Goal: Task Accomplishment & Management: Complete application form

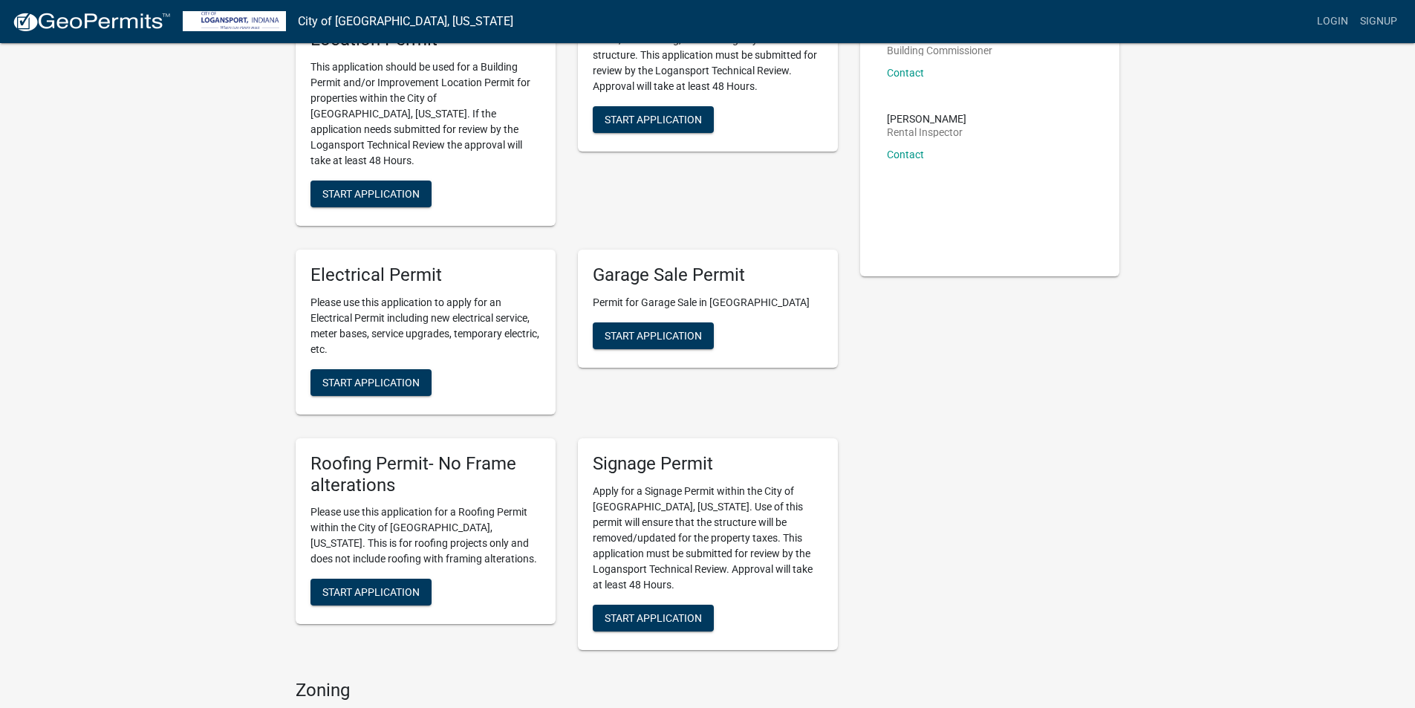
scroll to position [223, 0]
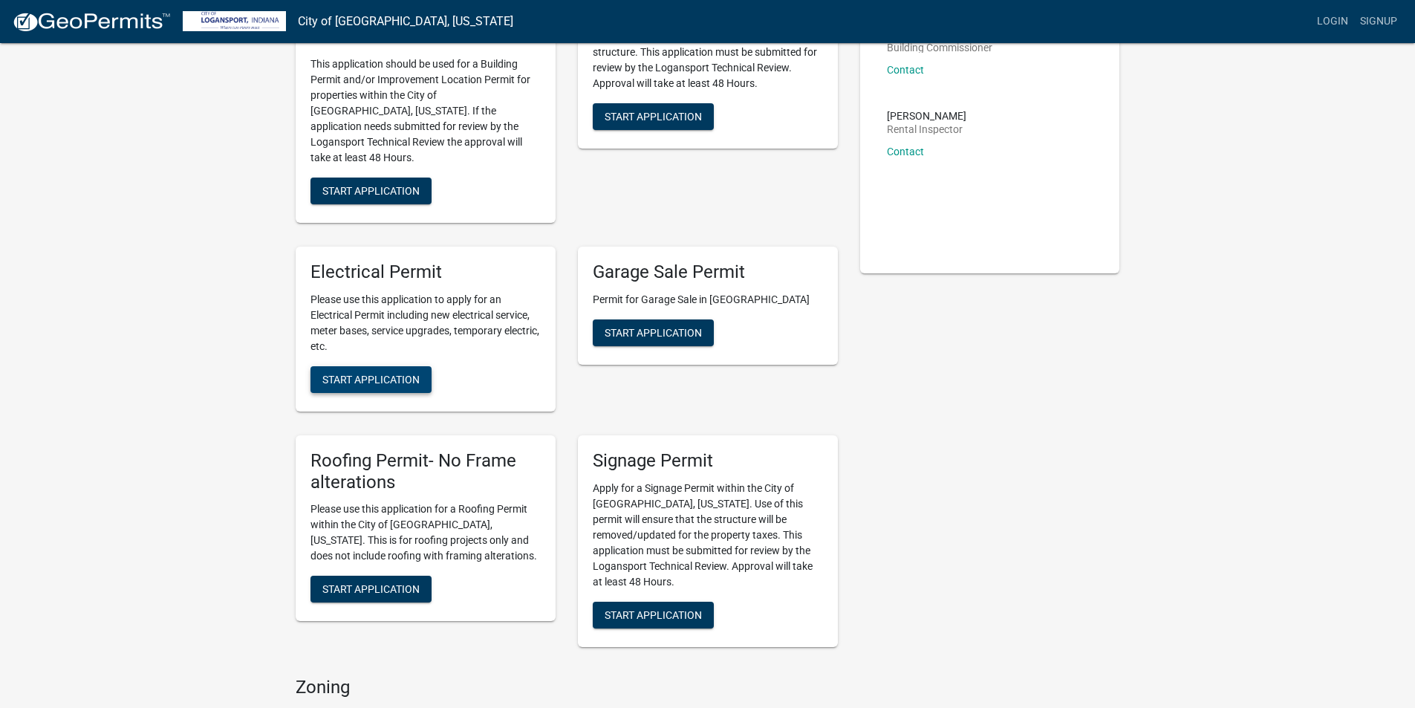
click at [357, 373] on span "Start Application" at bounding box center [370, 379] width 97 height 12
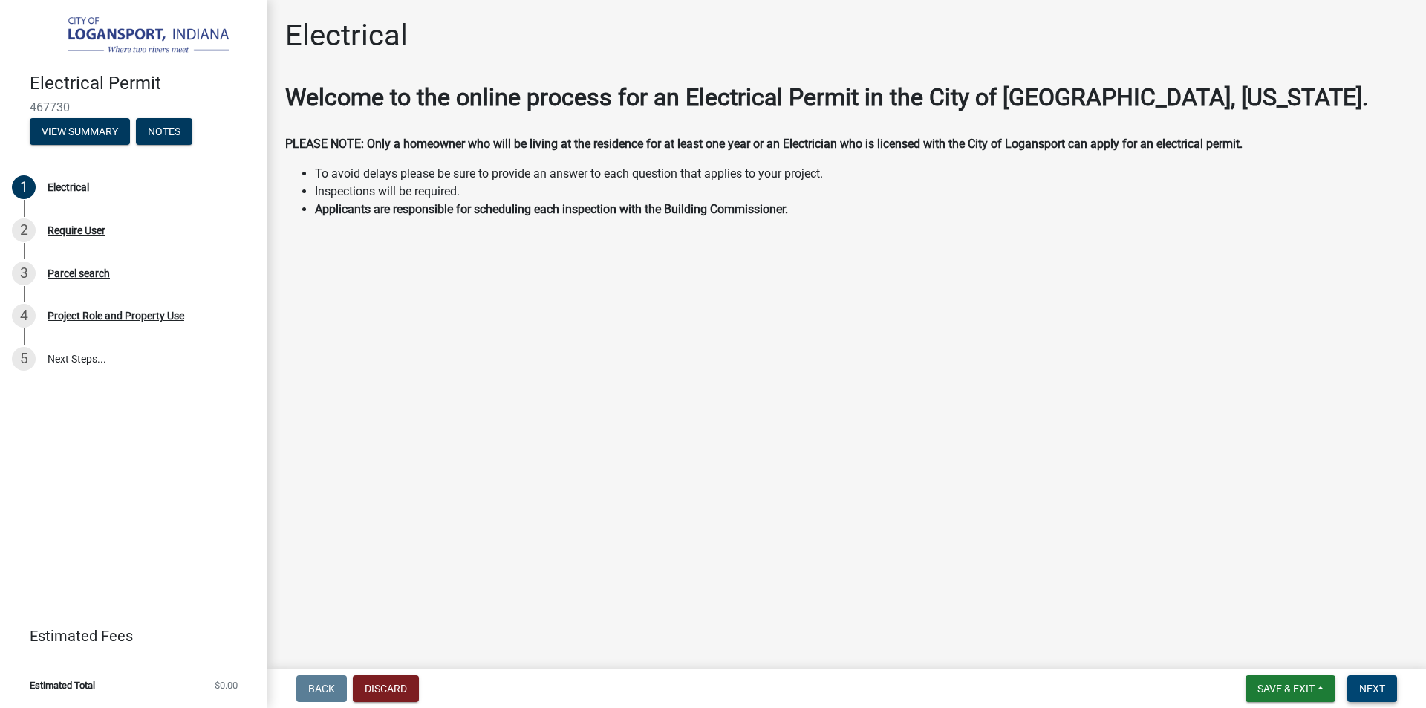
click at [1353, 680] on button "Next" at bounding box center [1372, 688] width 50 height 27
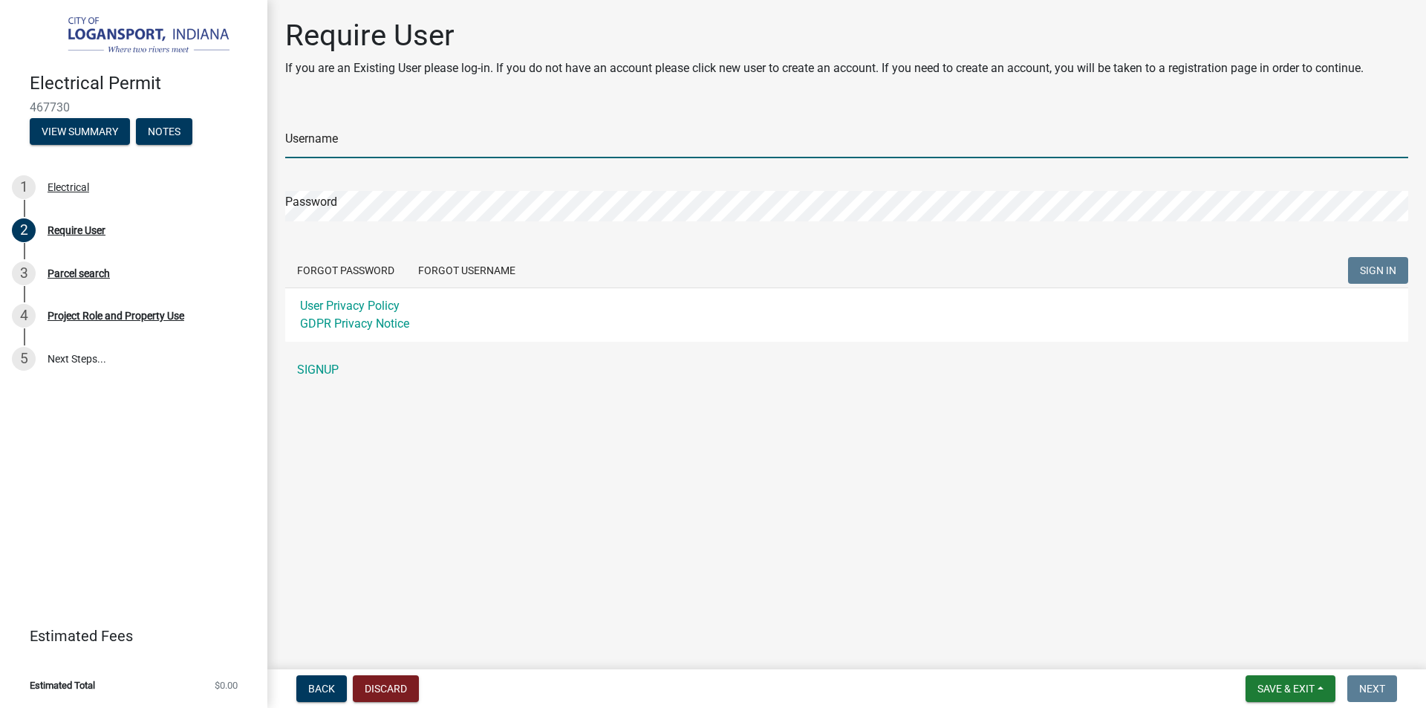
type input "[EMAIL_ADDRESS][DOMAIN_NAME]"
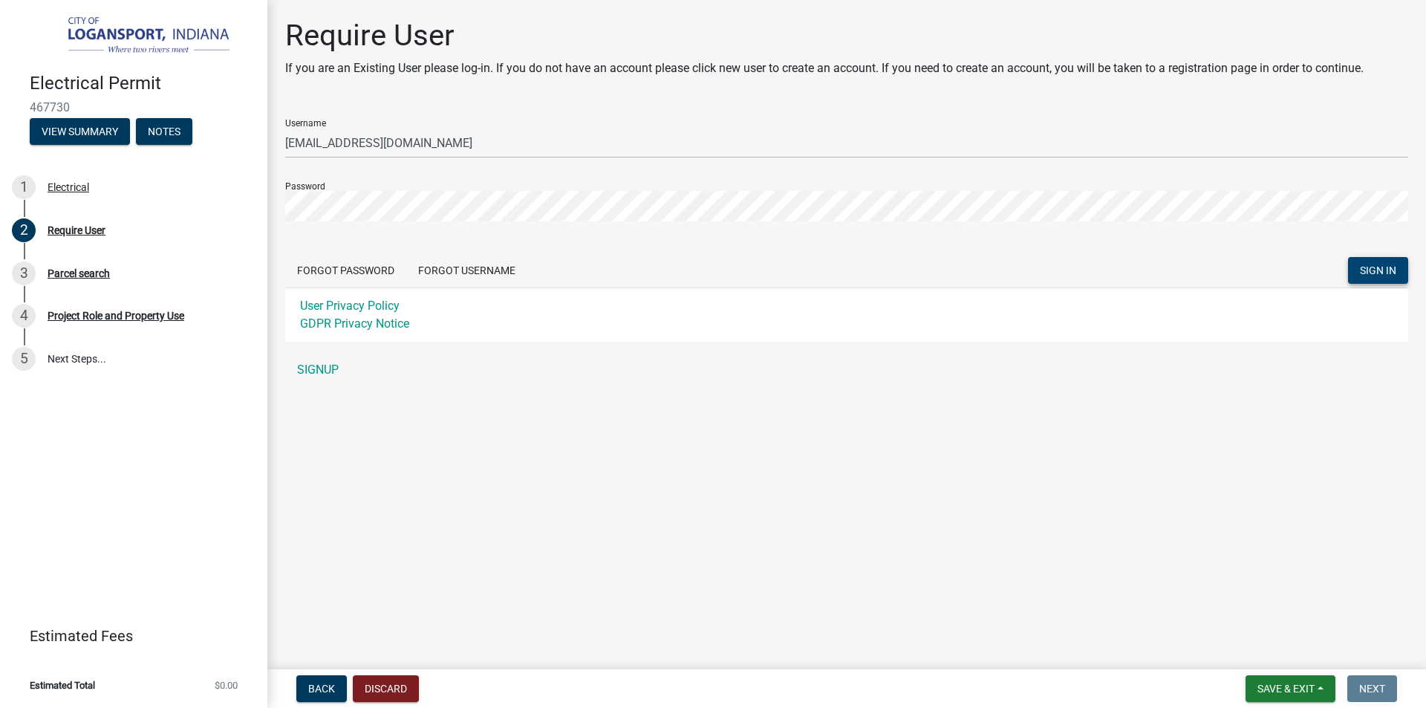
click at [1370, 267] on span "SIGN IN" at bounding box center [1378, 270] width 36 height 12
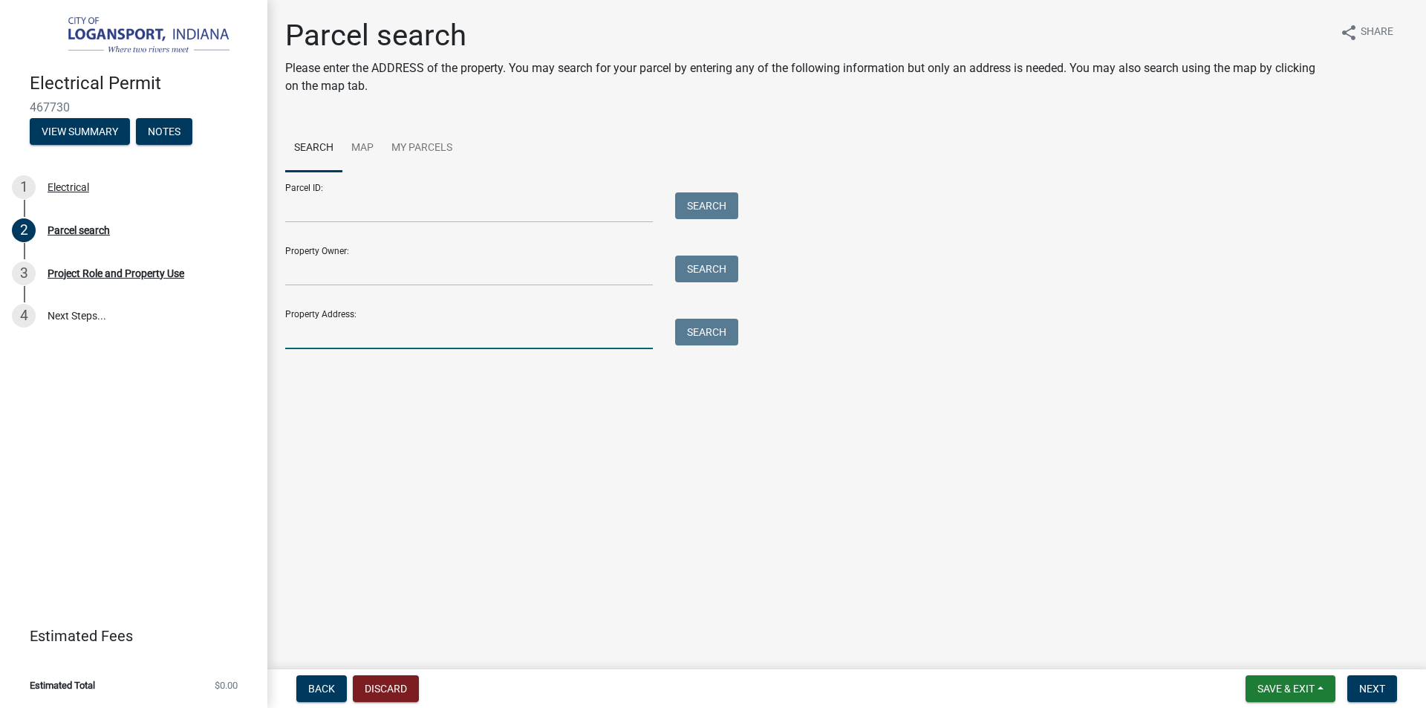
click at [380, 328] on input "Property Address:" at bounding box center [469, 334] width 368 height 30
type input "513 W [GEOGRAPHIC_DATA]"
click at [694, 335] on button "Search" at bounding box center [706, 332] width 63 height 27
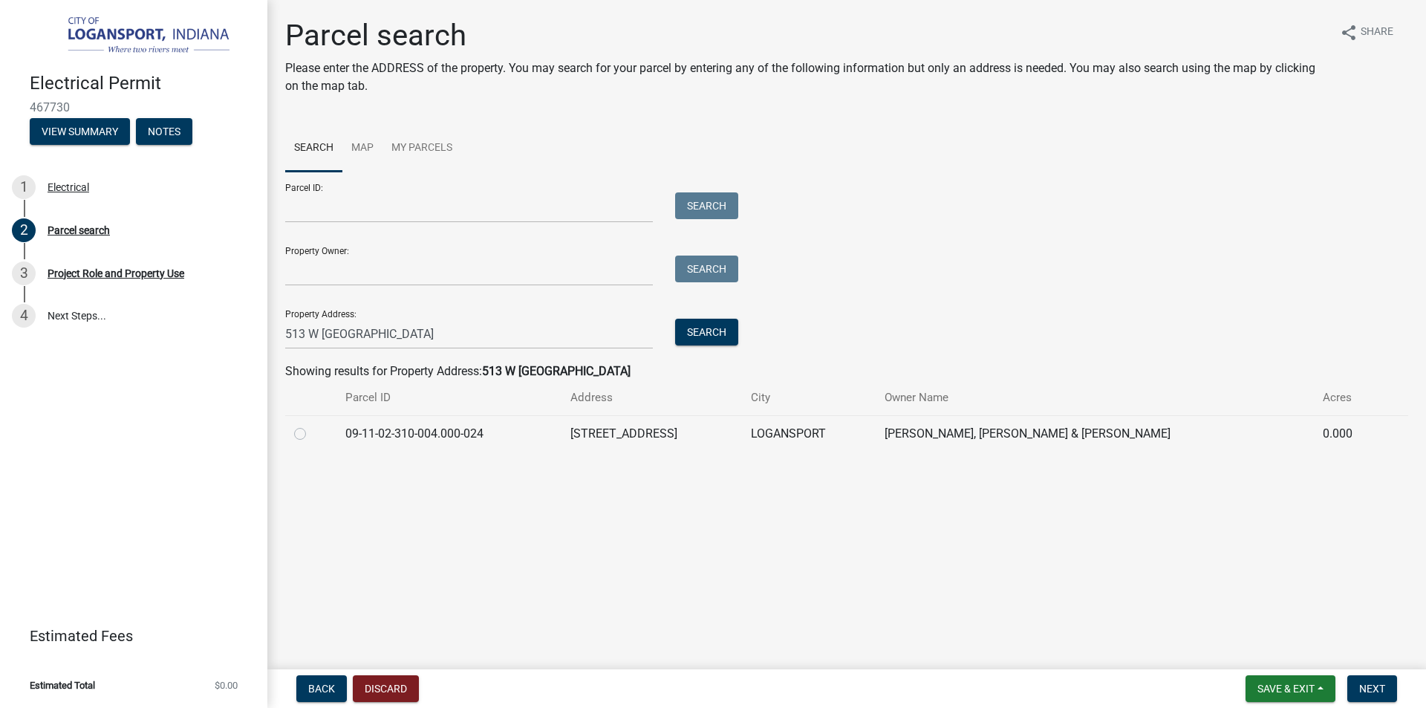
click at [312, 425] on label at bounding box center [312, 425] width 0 height 0
click at [312, 434] on input "radio" at bounding box center [317, 430] width 10 height 10
radio input "true"
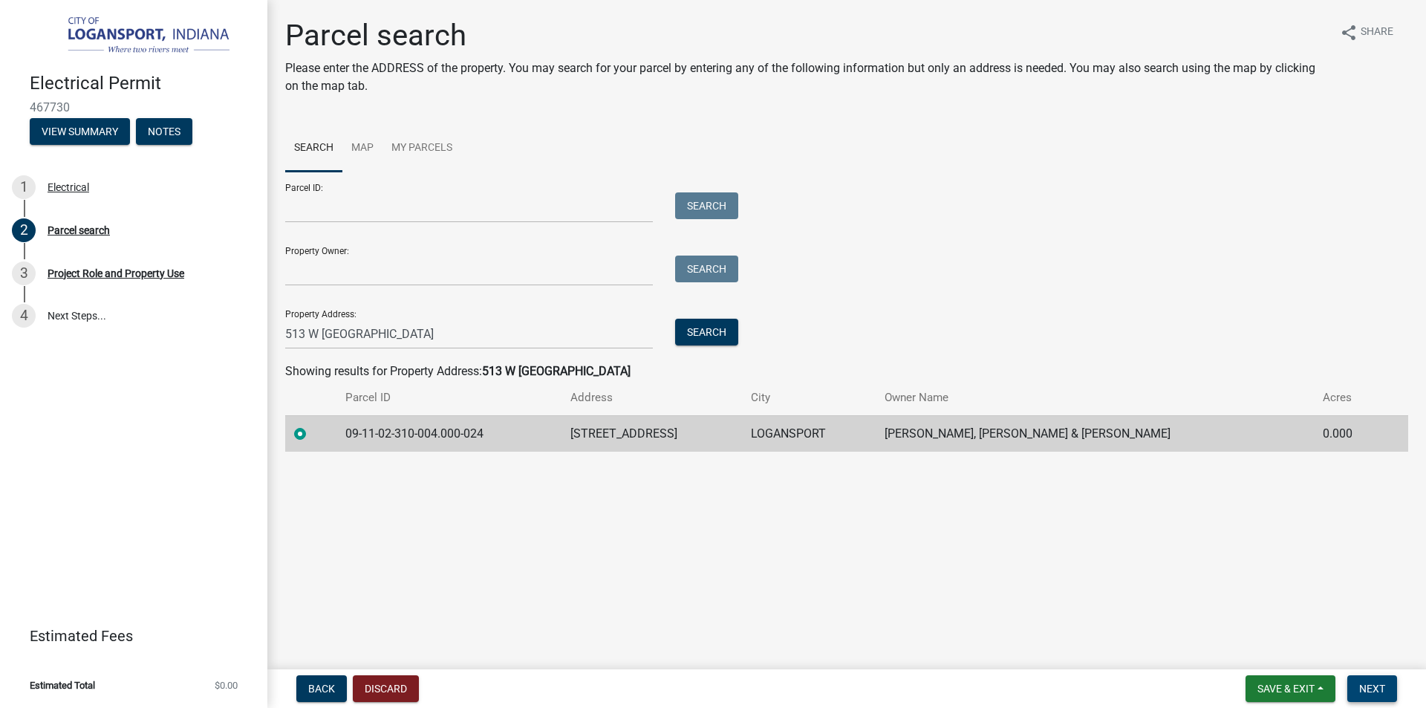
click at [1372, 685] on span "Next" at bounding box center [1372, 688] width 26 height 12
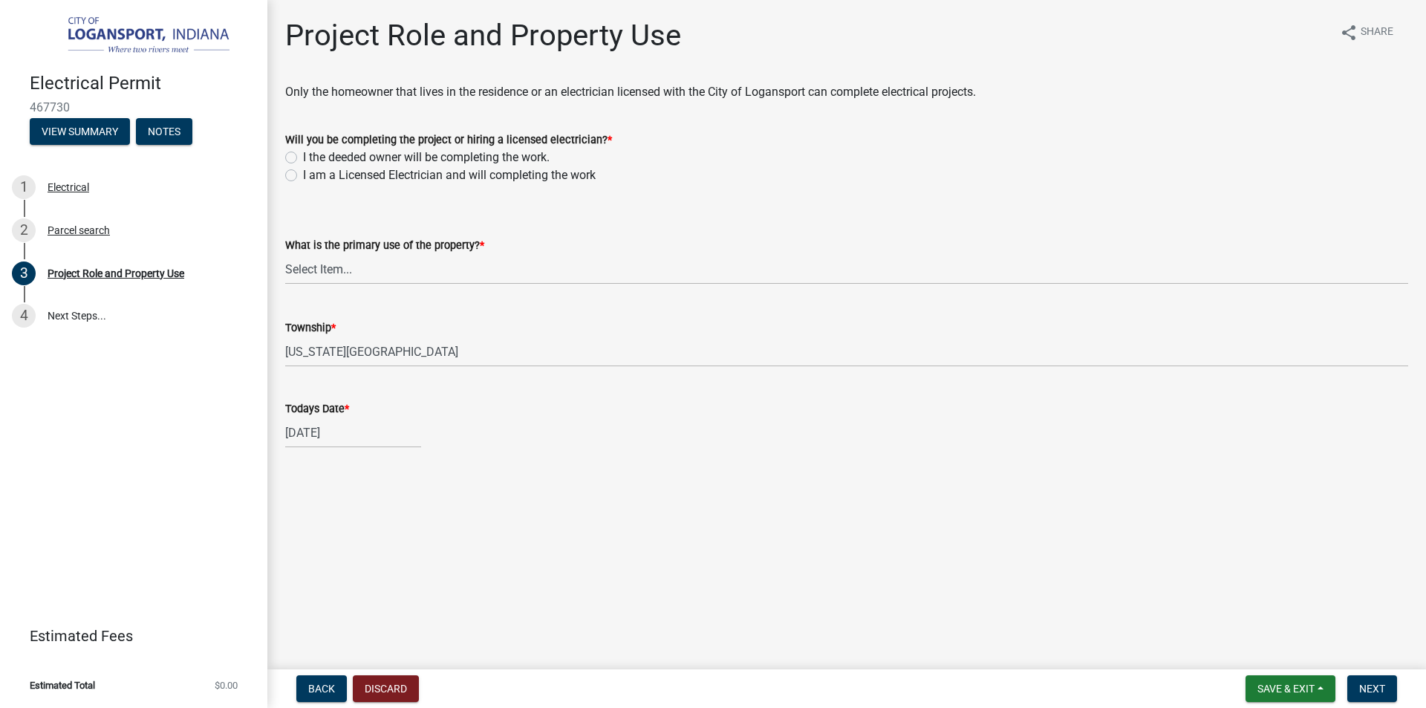
click at [303, 176] on label "I am a Licensed Electrician and will completing the work" at bounding box center [449, 175] width 293 height 18
click at [303, 176] on input "I am a Licensed Electrician and will completing the work" at bounding box center [308, 171] width 10 height 10
radio input "true"
click at [426, 272] on select "Select Item... Residential Commercial Public" at bounding box center [846, 269] width 1123 height 30
click at [285, 254] on select "Select Item... Residential Commercial Public" at bounding box center [846, 269] width 1123 height 30
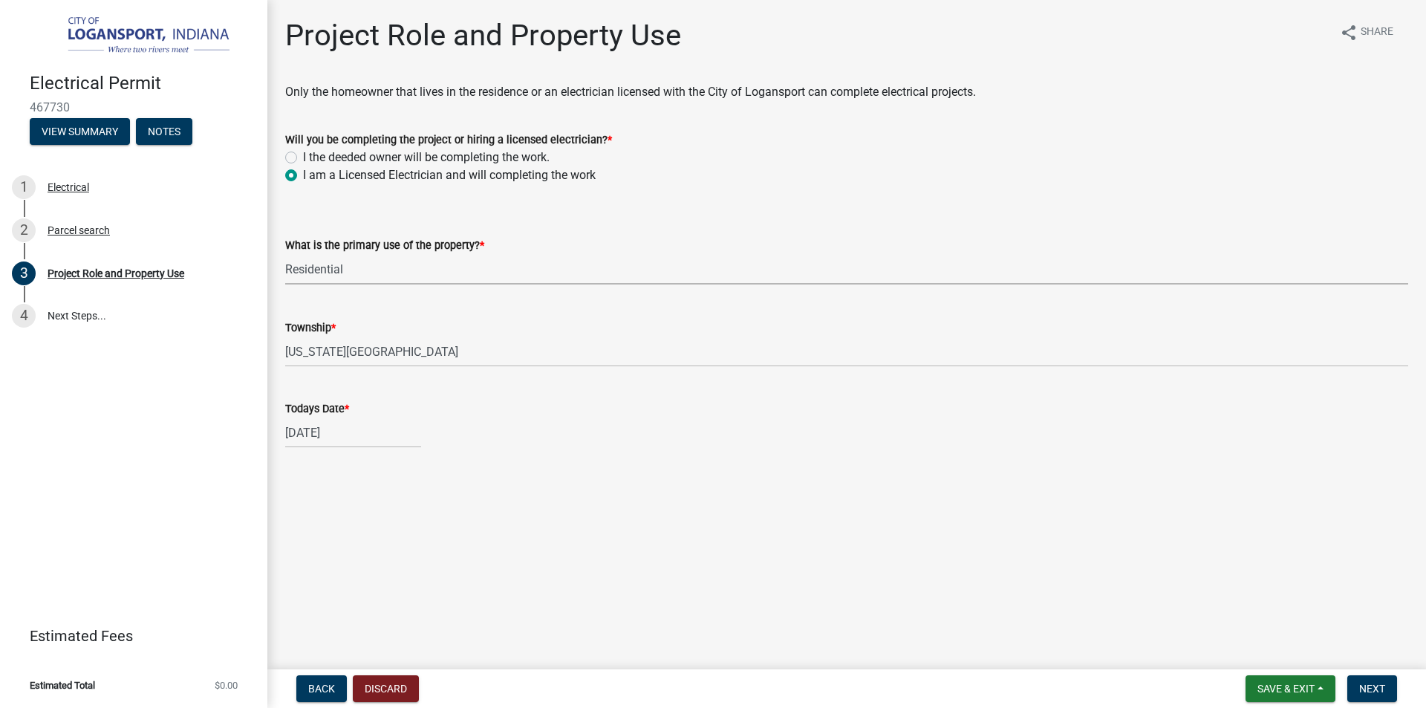
select select "530f9f5f-3156-4079-bc91-3d3598a96b73"
click at [1372, 688] on span "Next" at bounding box center [1372, 688] width 26 height 12
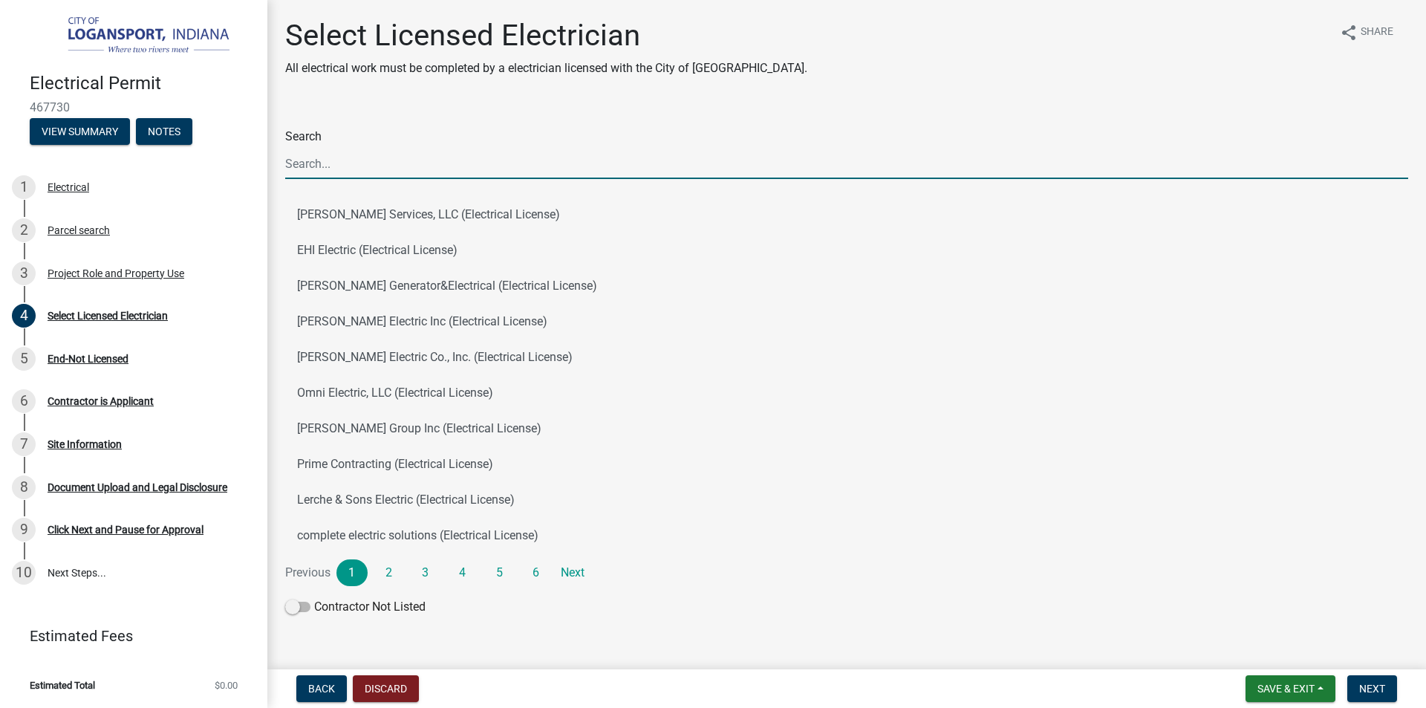
click at [369, 163] on input "Search" at bounding box center [846, 164] width 1123 height 30
type input "Krysevig"
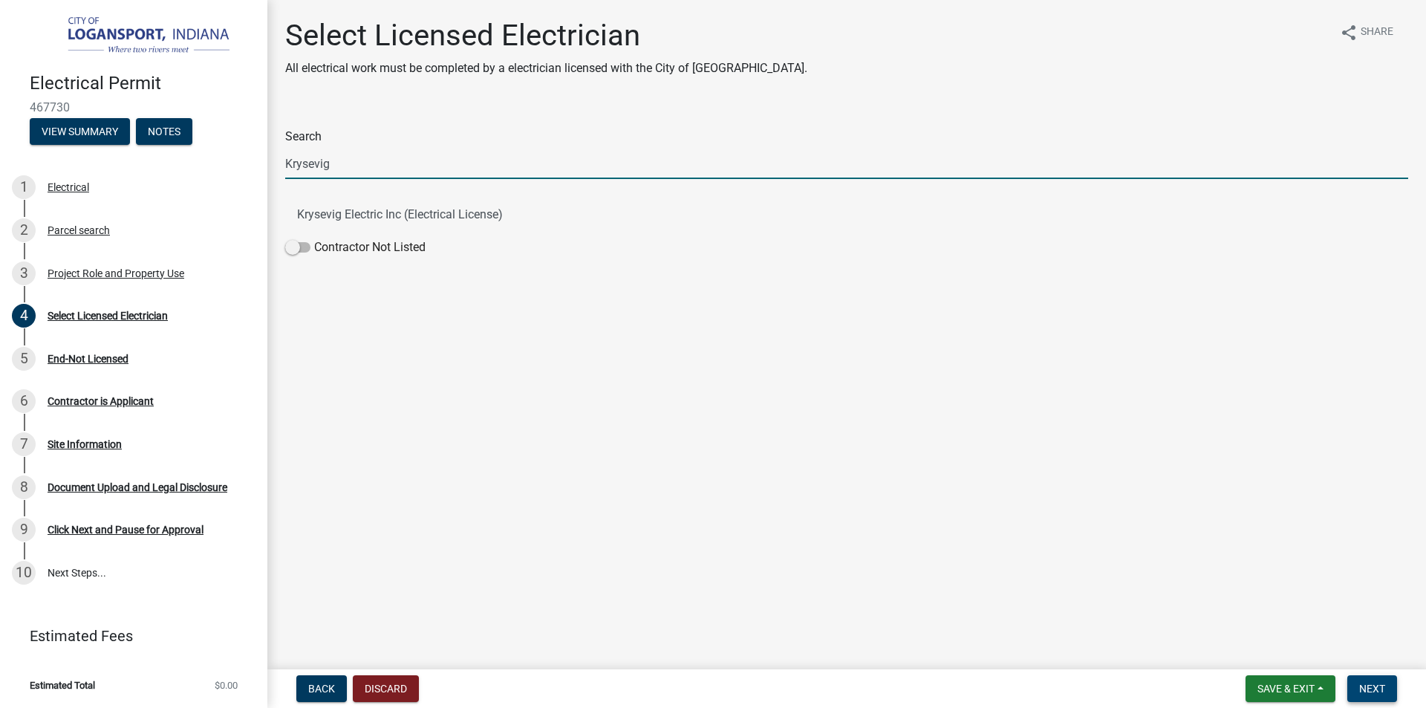
click at [1372, 681] on button "Next" at bounding box center [1372, 688] width 50 height 27
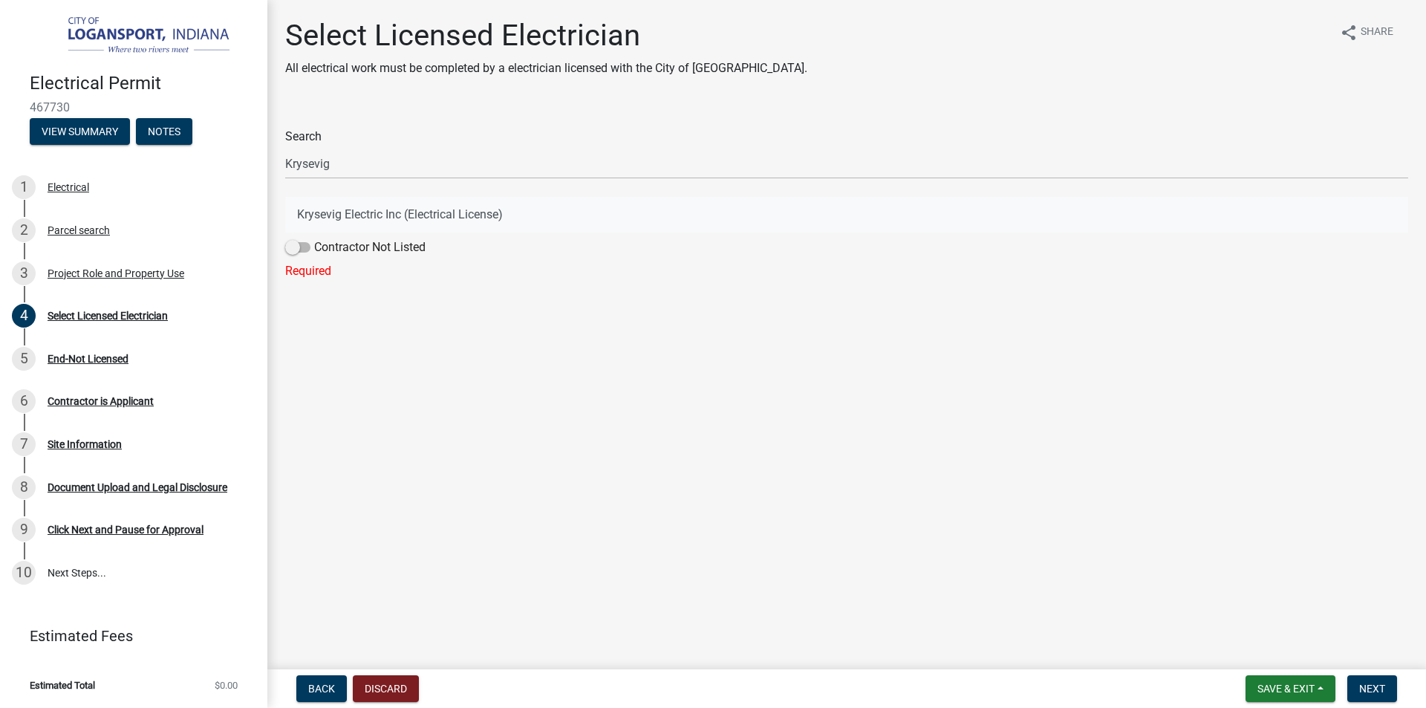
click at [343, 217] on button "Krysevig Electric Inc (Electrical License)" at bounding box center [846, 215] width 1123 height 36
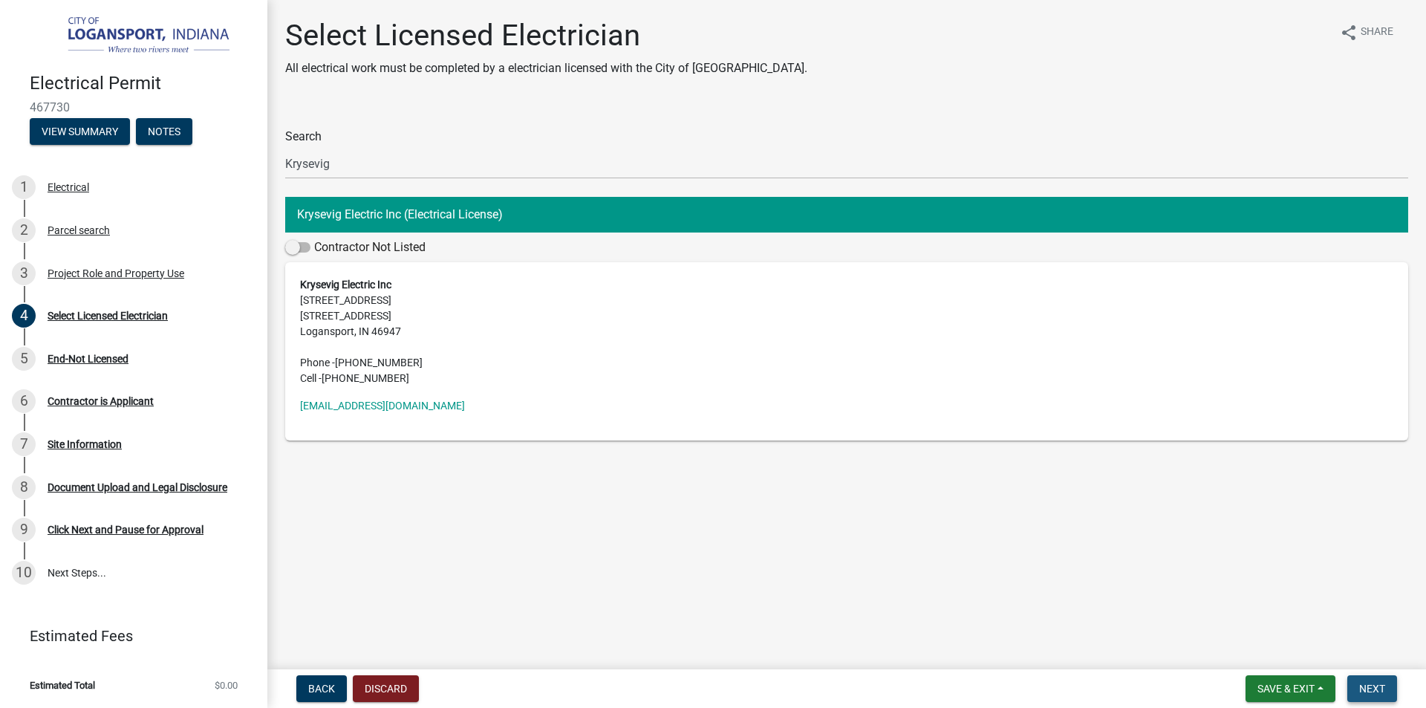
click at [1372, 681] on button "Next" at bounding box center [1372, 688] width 50 height 27
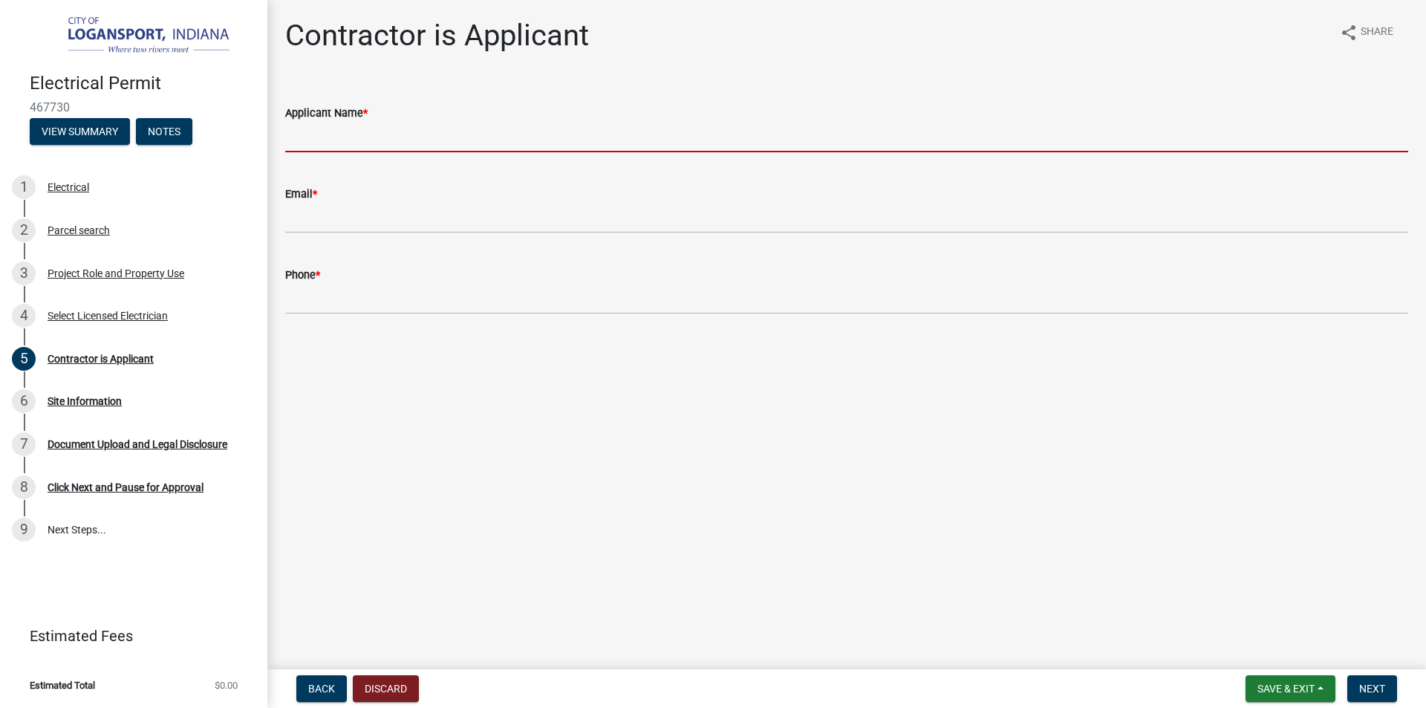
click at [416, 132] on input "Applicant Name *" at bounding box center [846, 137] width 1123 height 30
type input "[PERSON_NAME]"
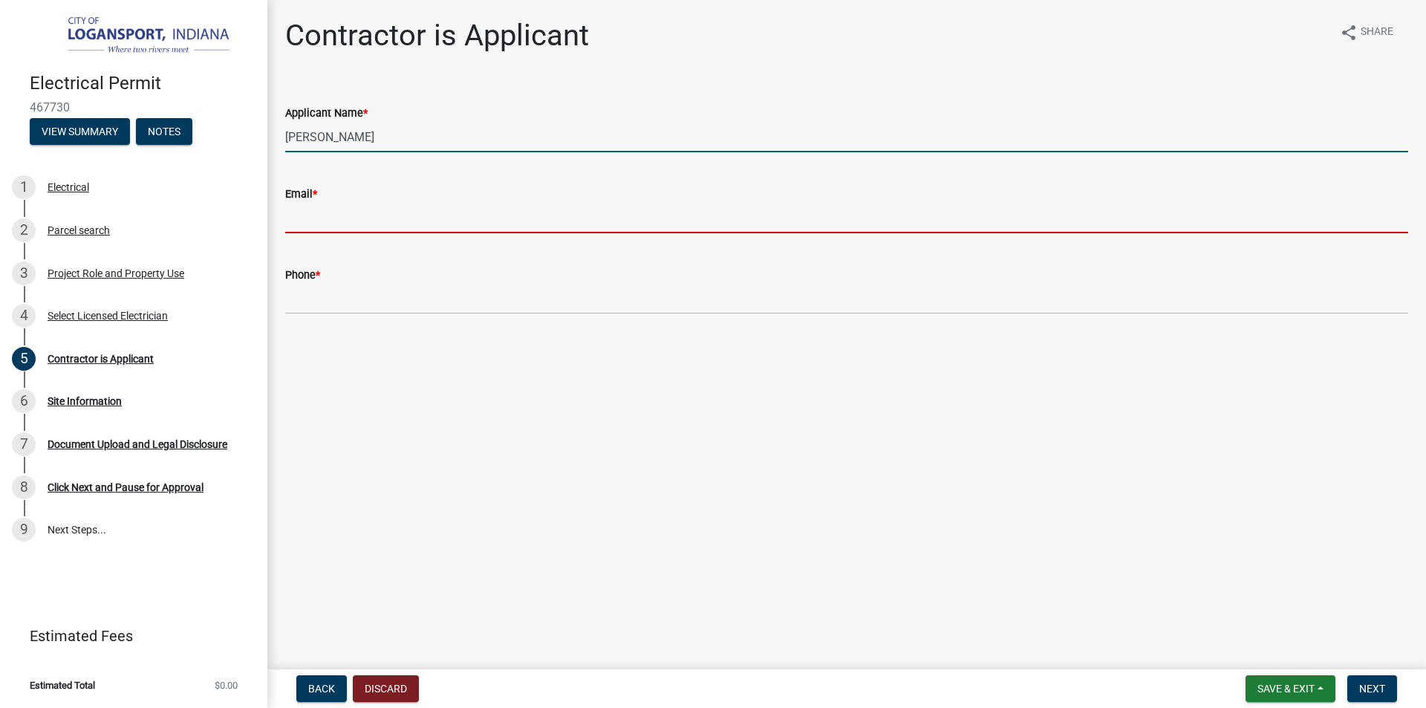
click at [407, 224] on input "Email *" at bounding box center [846, 218] width 1123 height 30
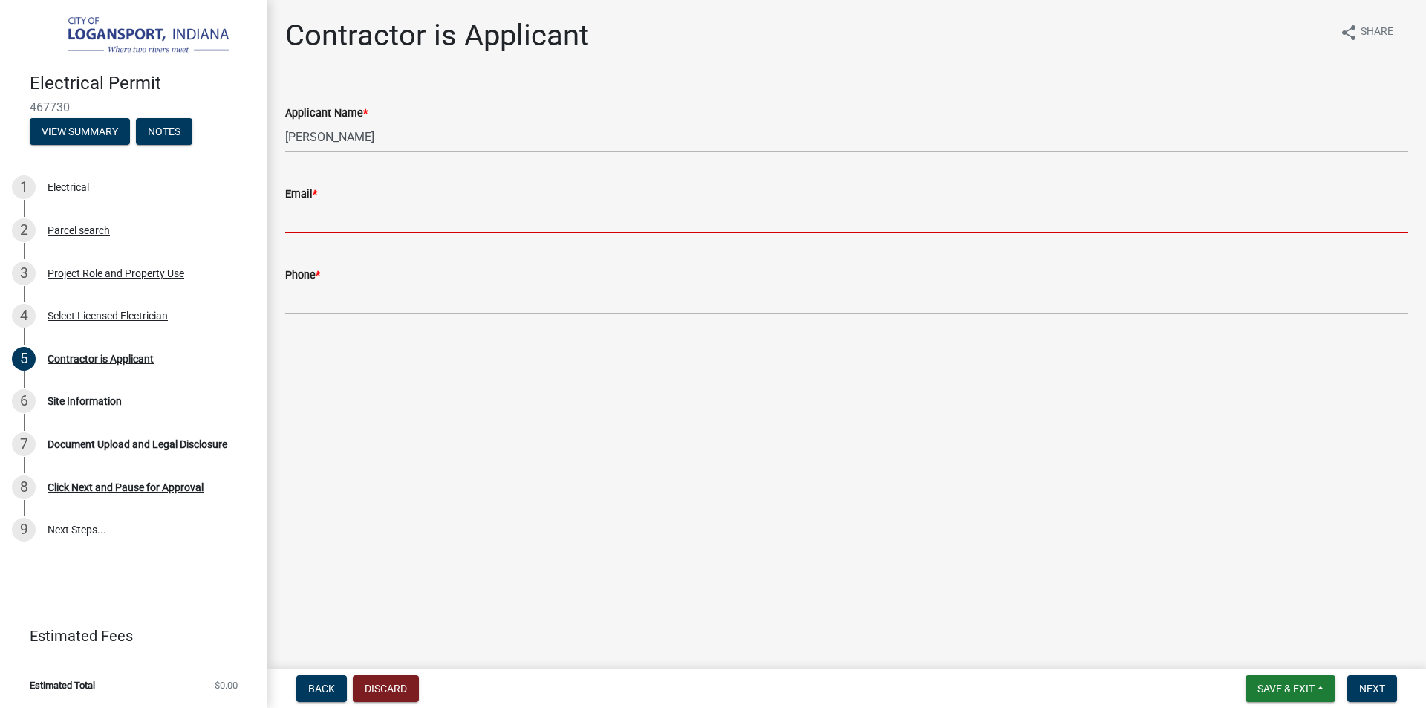
type input "[EMAIL_ADDRESS][DOMAIN_NAME]"
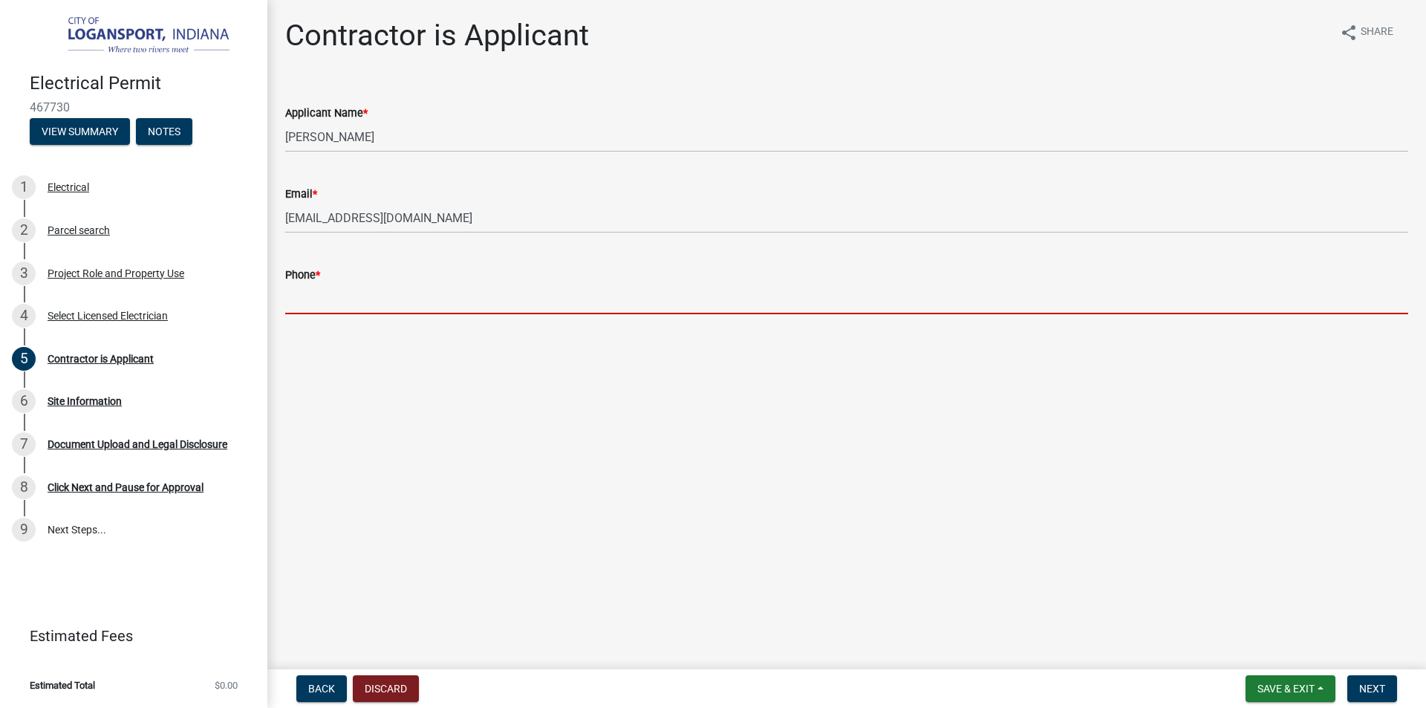
click at [400, 288] on input "Phone *" at bounding box center [846, 299] width 1123 height 30
type input "5747538889"
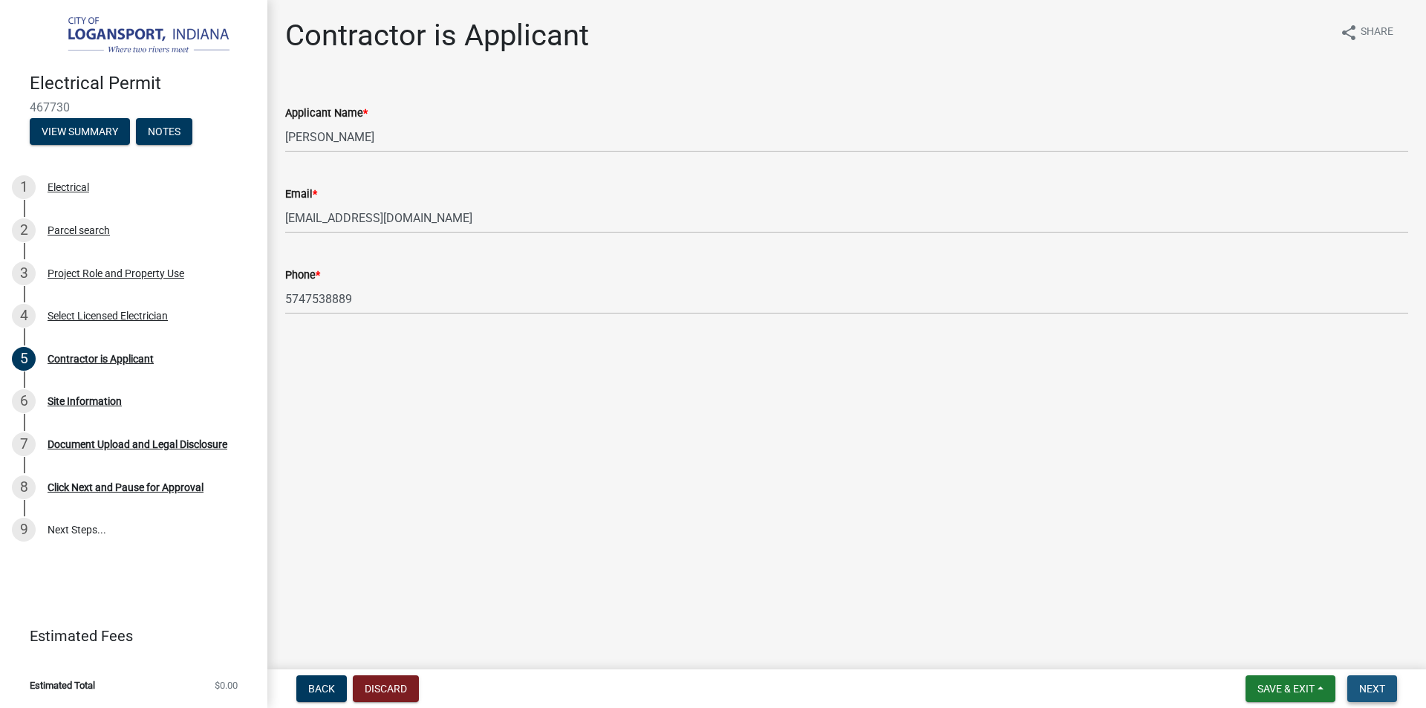
click at [1384, 686] on span "Next" at bounding box center [1372, 688] width 26 height 12
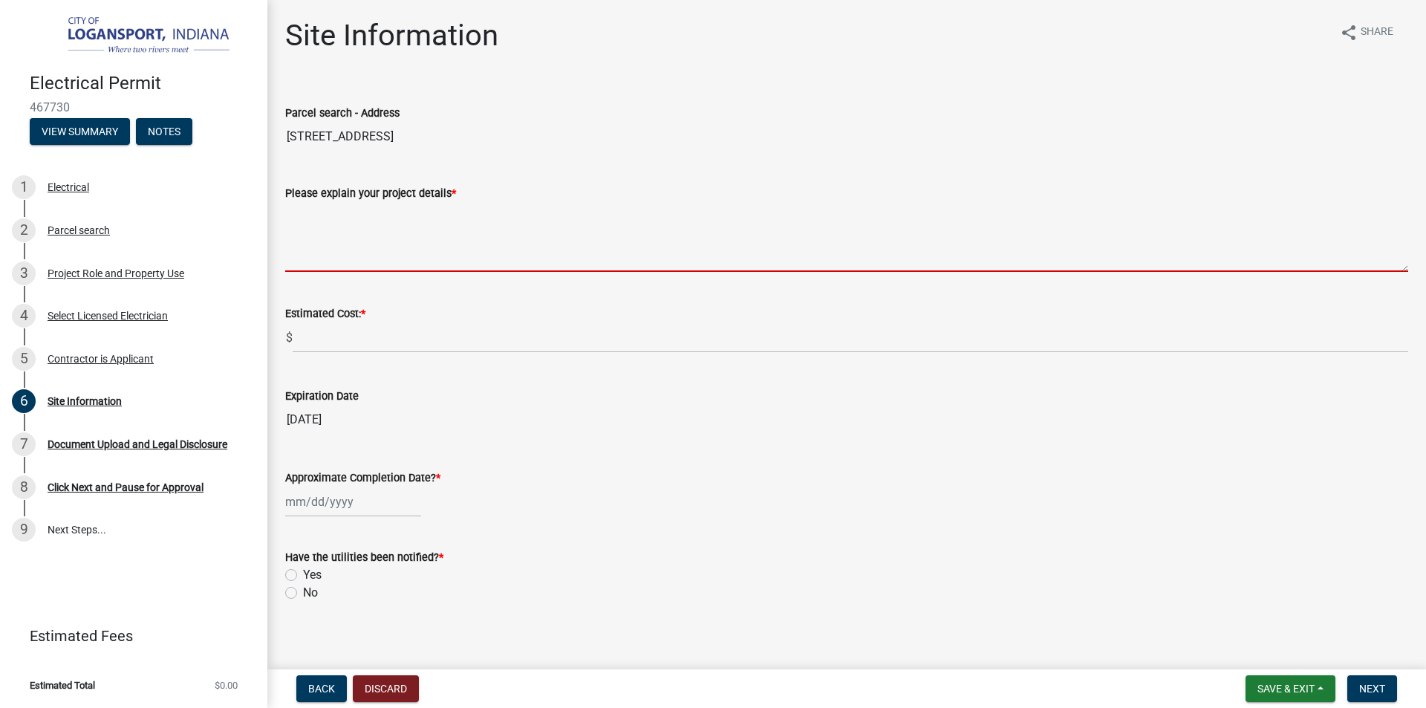
click at [392, 248] on textarea "Please explain your project details *" at bounding box center [846, 237] width 1123 height 70
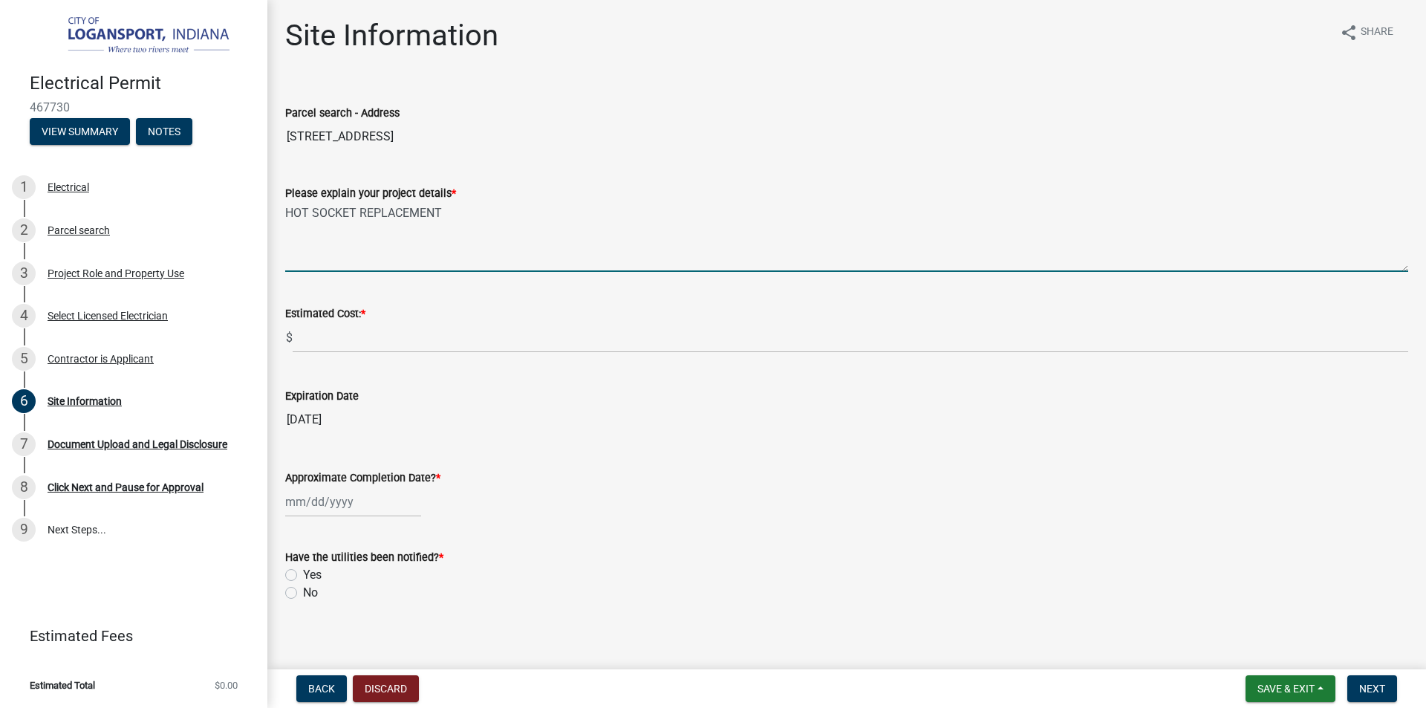
type textarea "HOT SOCKET REPLACEMENT"
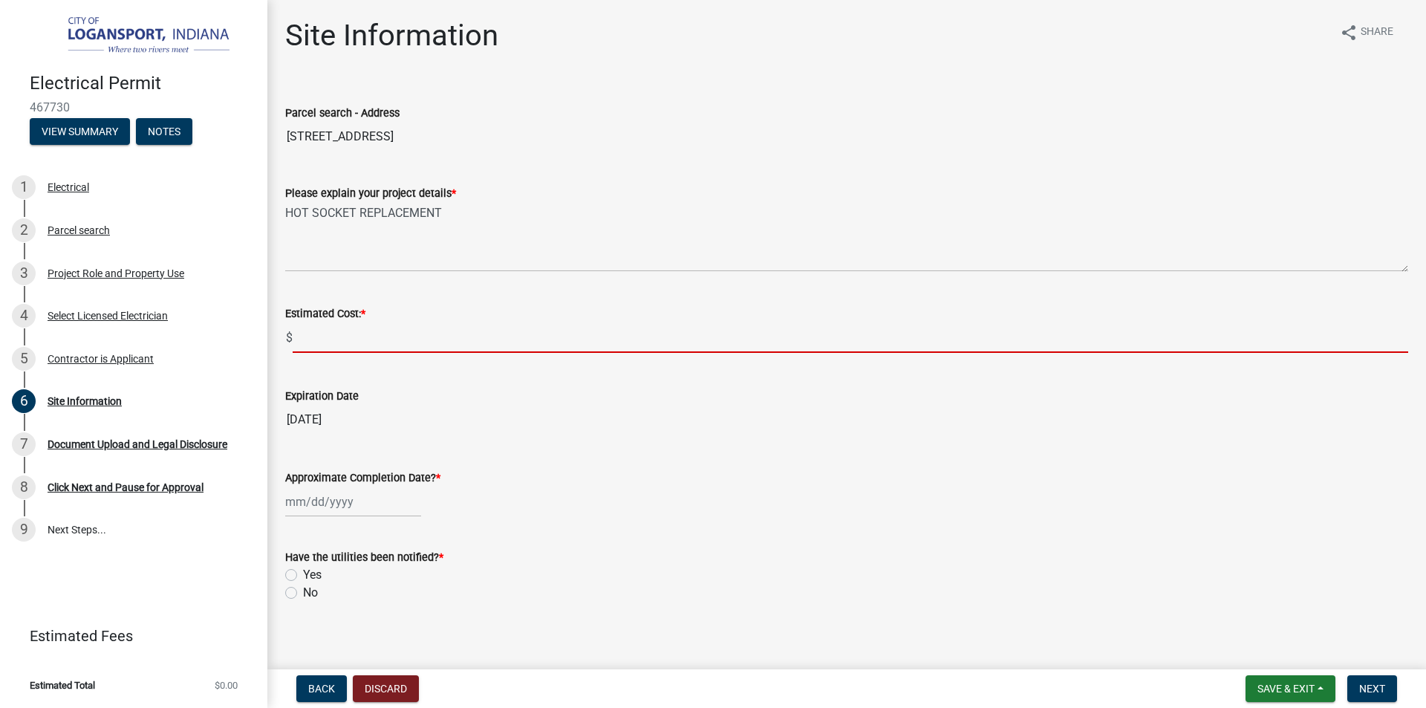
click at [408, 342] on input "text" at bounding box center [850, 337] width 1115 height 30
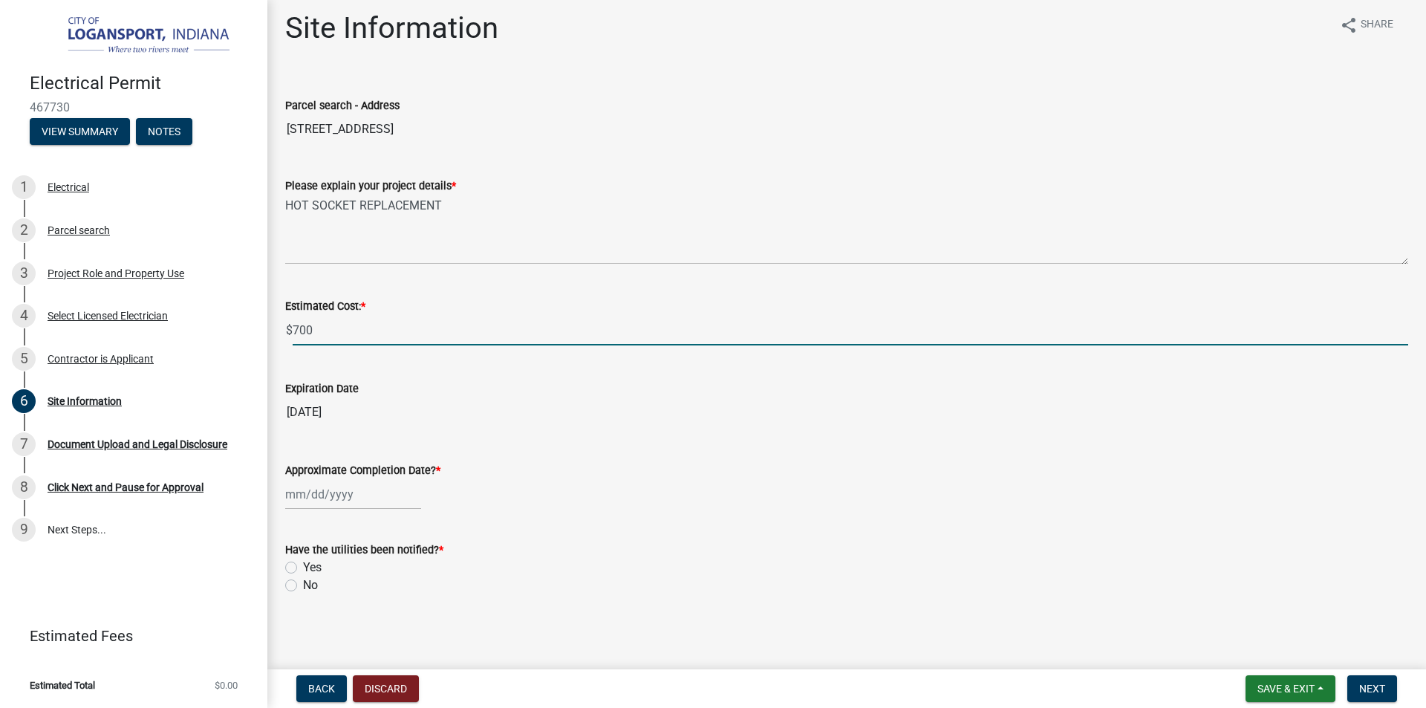
scroll to position [10, 0]
type input "700"
click at [388, 488] on div at bounding box center [353, 492] width 136 height 30
select select "8"
select select "2025"
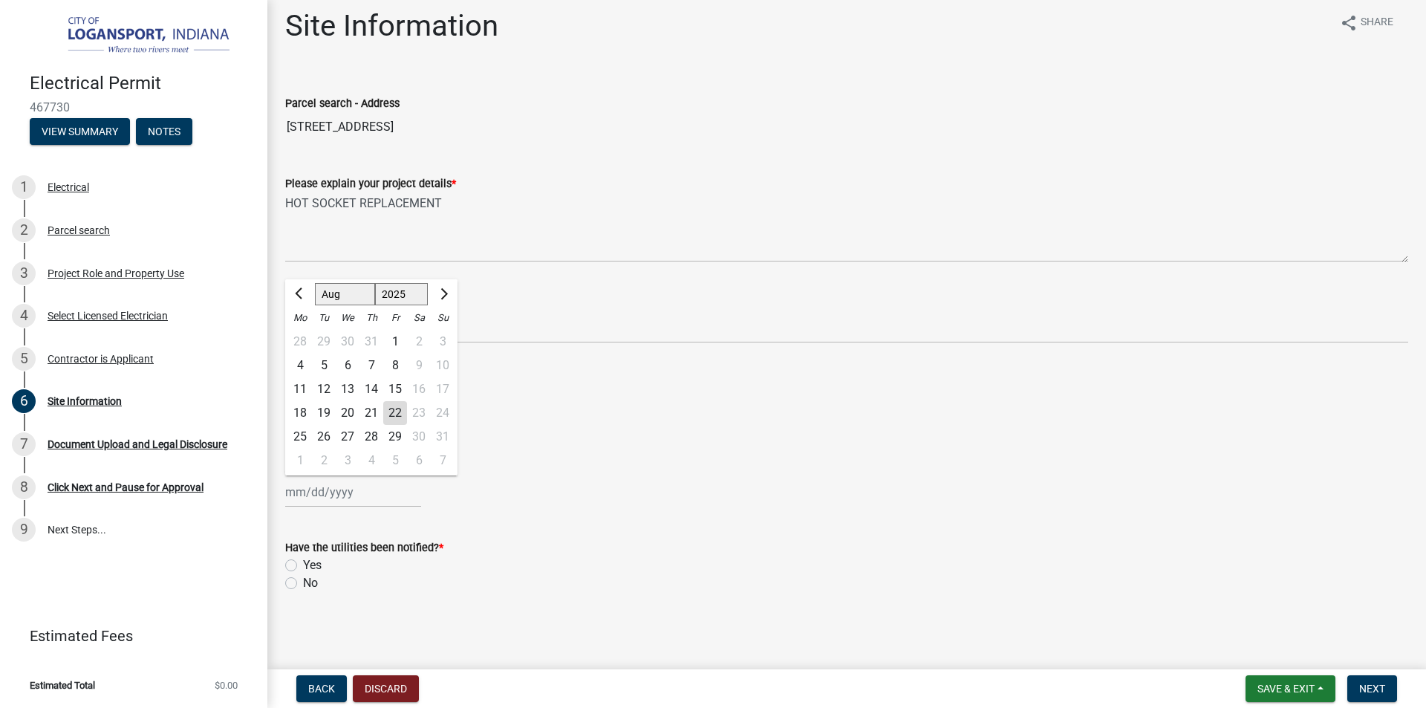
click at [328, 437] on div "26" at bounding box center [324, 437] width 24 height 24
type input "[DATE]"
click at [303, 566] on label "Yes" at bounding box center [312, 565] width 19 height 18
click at [303, 566] on input "Yes" at bounding box center [308, 561] width 10 height 10
radio input "true"
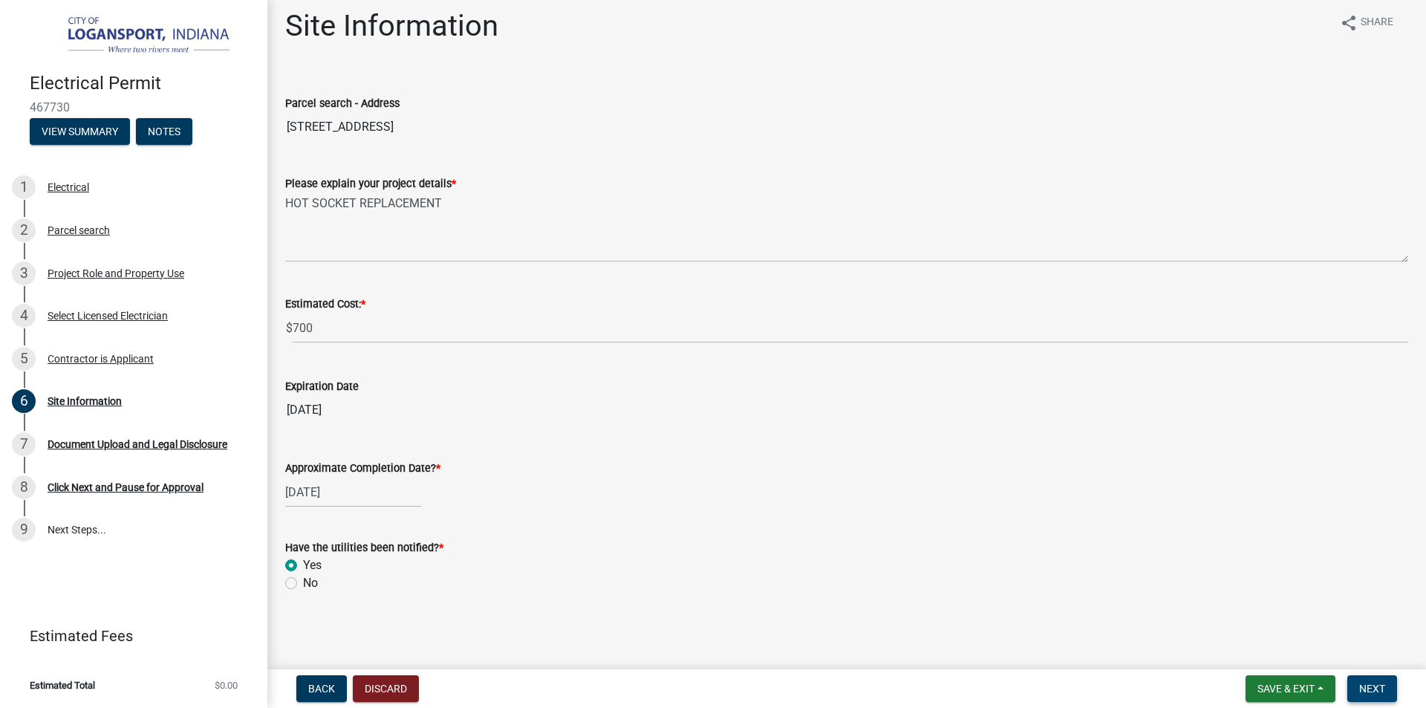
click at [1383, 684] on span "Next" at bounding box center [1372, 688] width 26 height 12
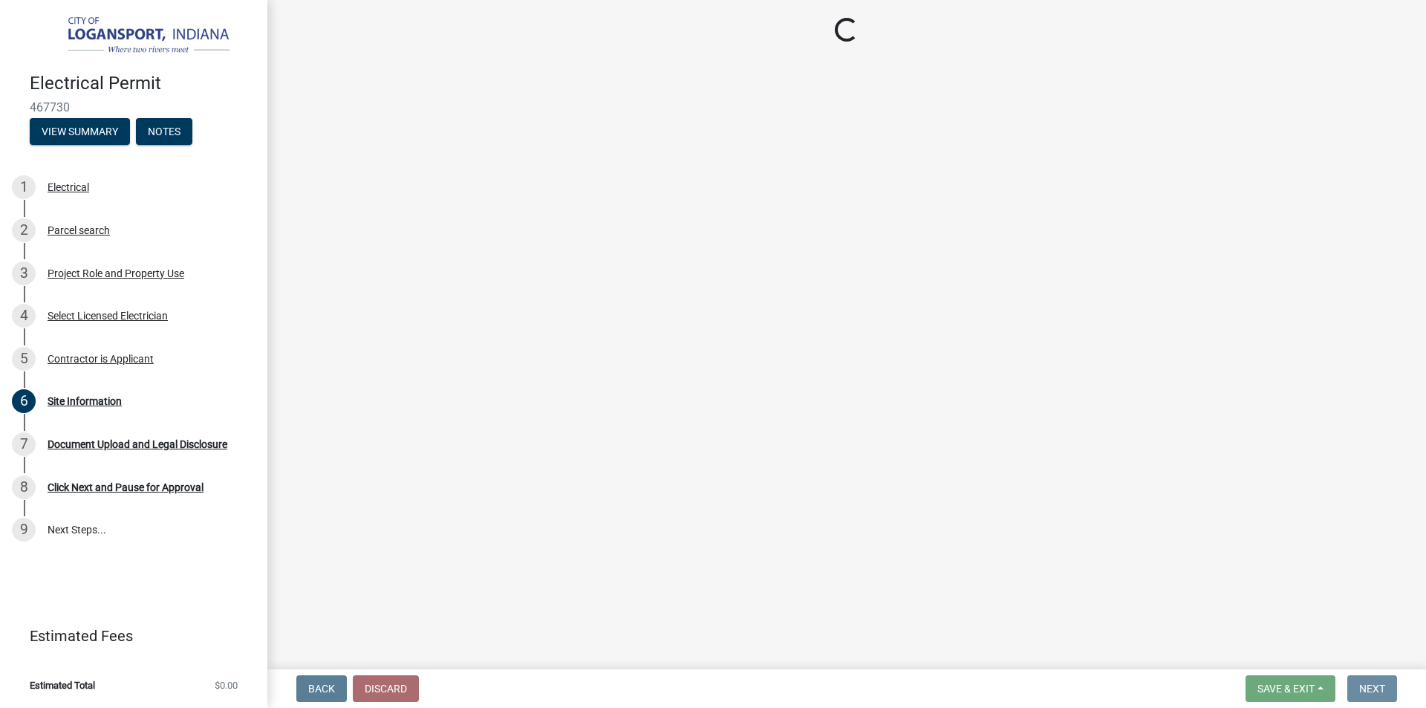
scroll to position [0, 0]
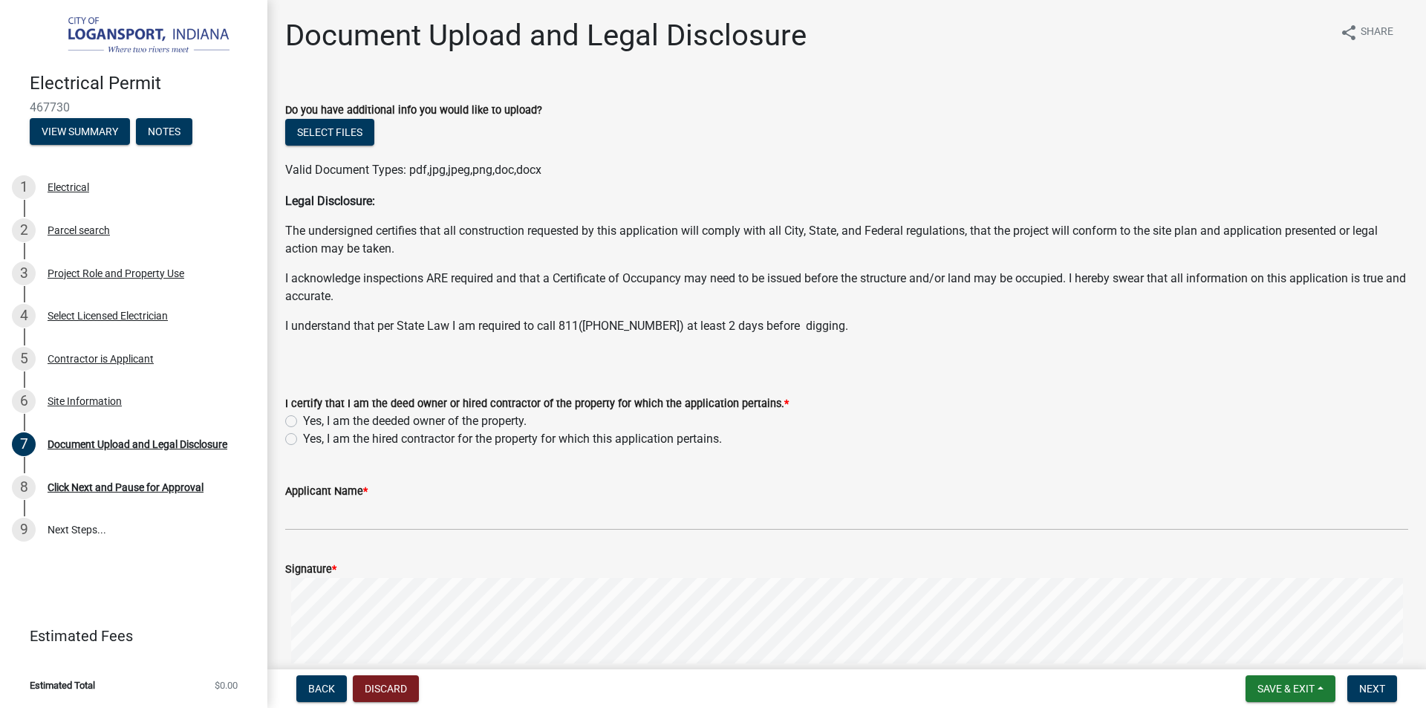
click at [303, 441] on label "Yes, I am the hired contractor for the property for which this application pert…" at bounding box center [512, 439] width 419 height 18
click at [303, 440] on input "Yes, I am the hired contractor for the property for which this application pert…" at bounding box center [308, 435] width 10 height 10
radio input "true"
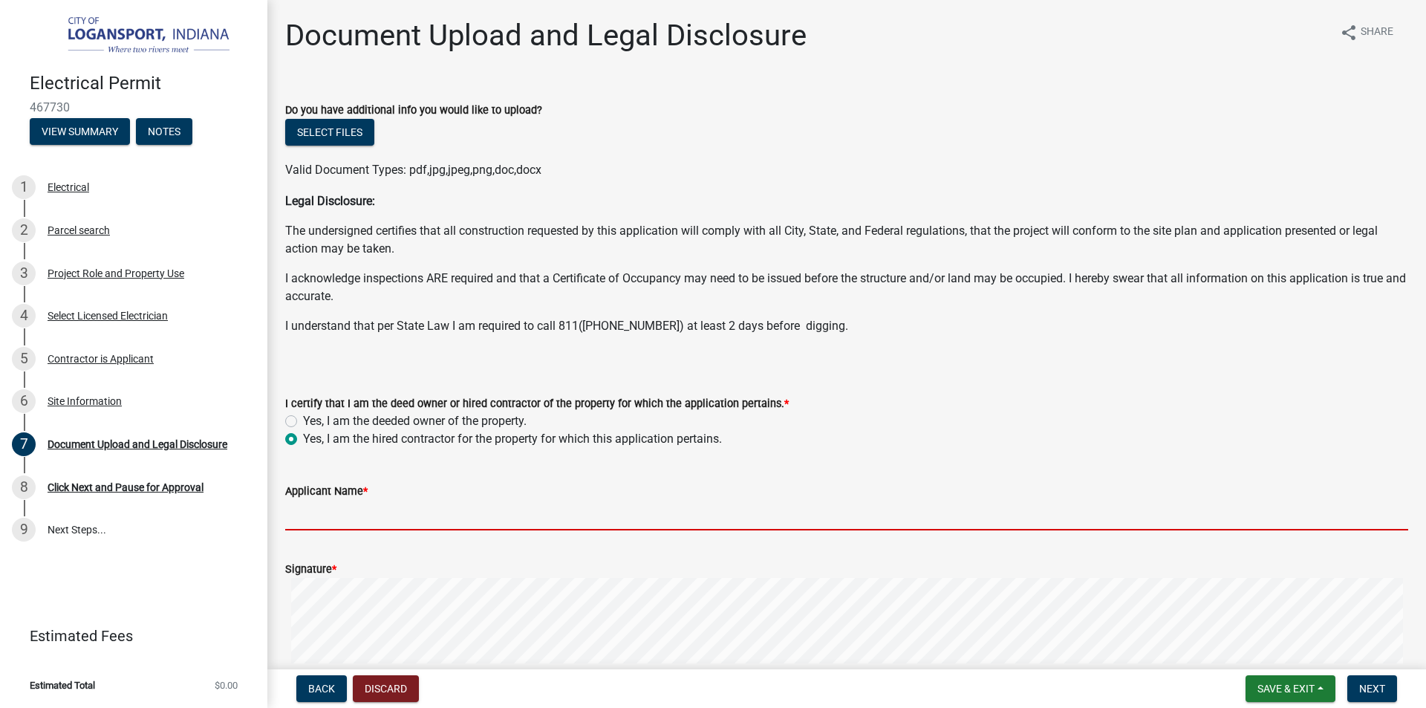
click at [391, 512] on input "Applicant Name *" at bounding box center [846, 515] width 1123 height 30
type input "[PERSON_NAME]"
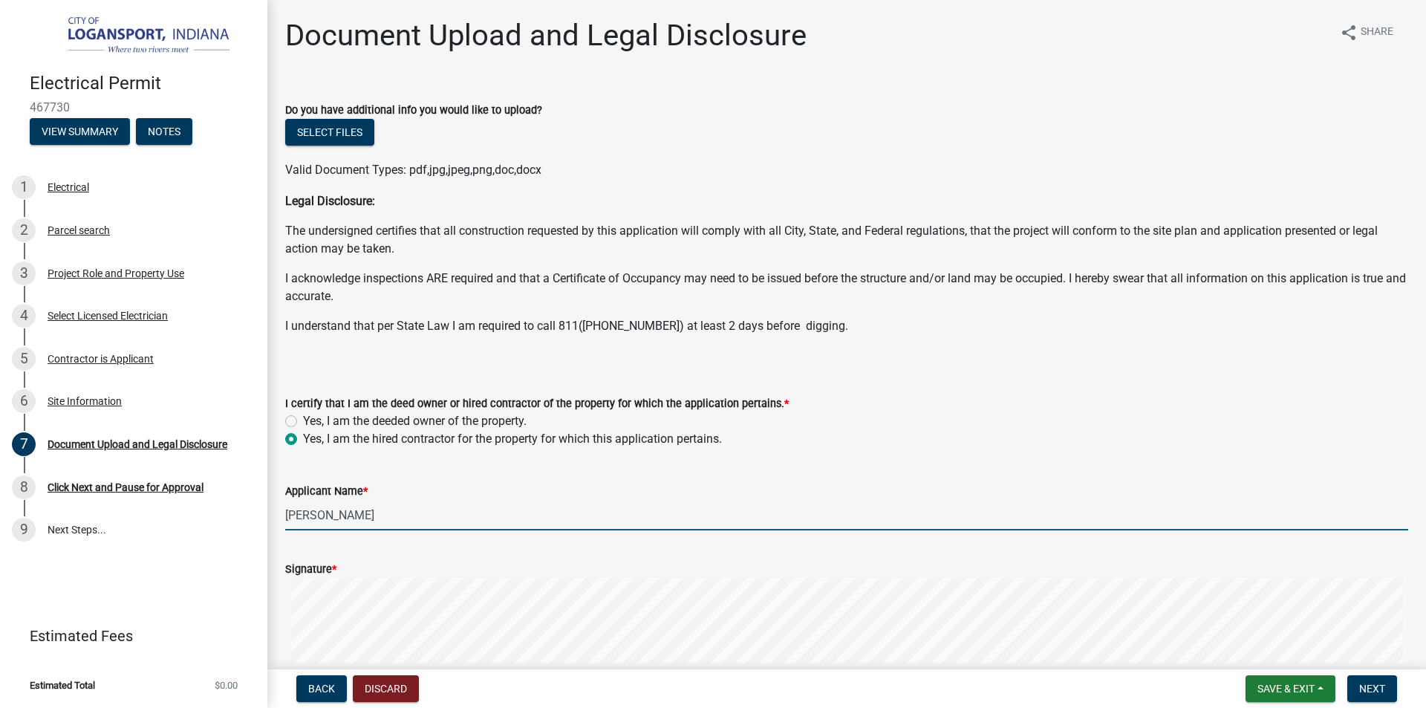
click at [401, 568] on div "Signature *" at bounding box center [846, 569] width 1123 height 18
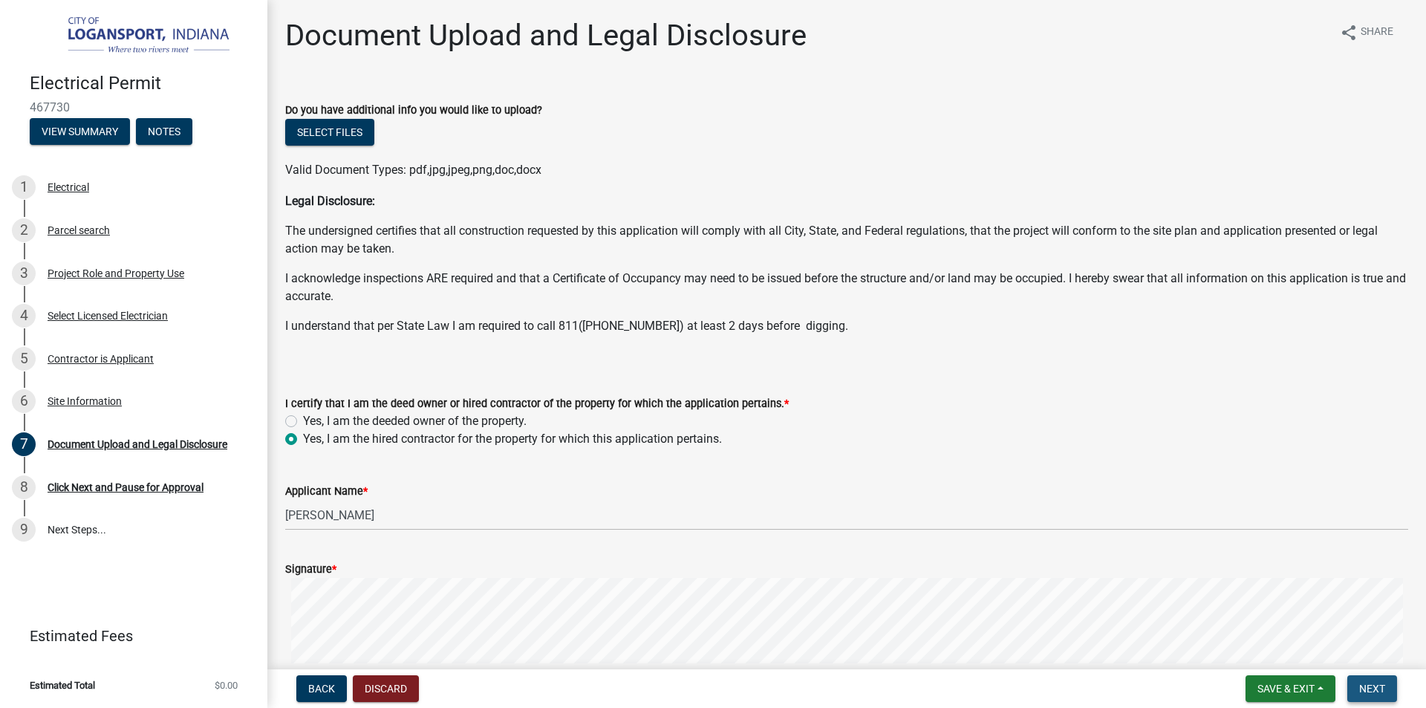
click at [1378, 685] on span "Next" at bounding box center [1372, 688] width 26 height 12
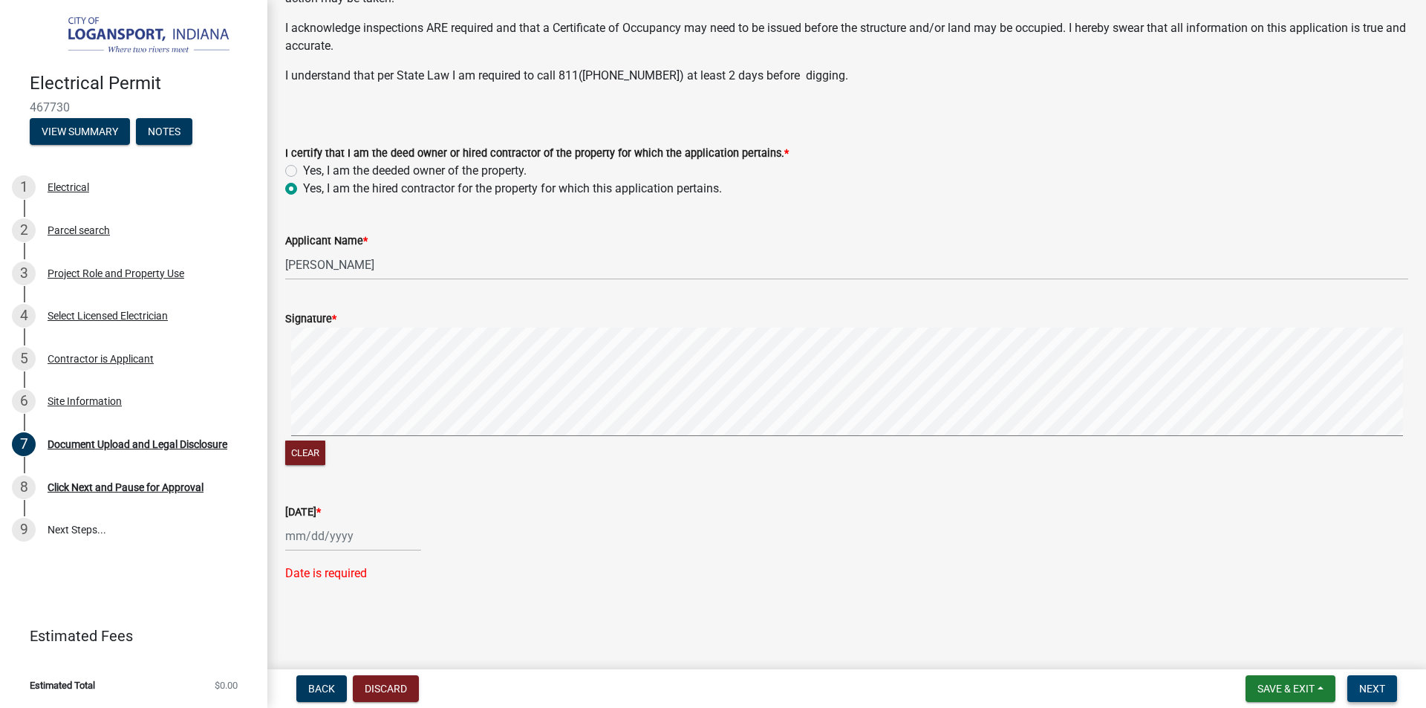
scroll to position [251, 0]
click at [365, 544] on div at bounding box center [353, 535] width 136 height 30
select select "8"
select select "2025"
click at [394, 452] on div "22" at bounding box center [395, 456] width 24 height 24
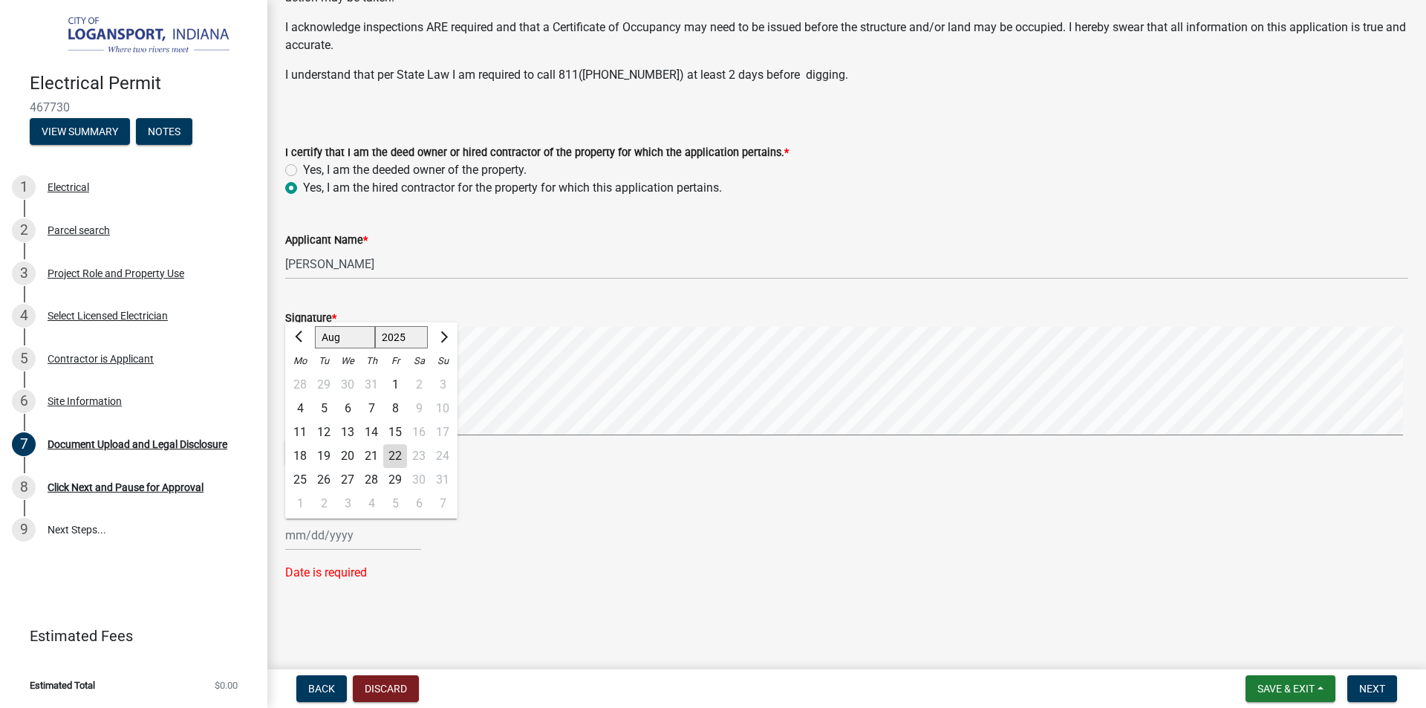
type input "[DATE]"
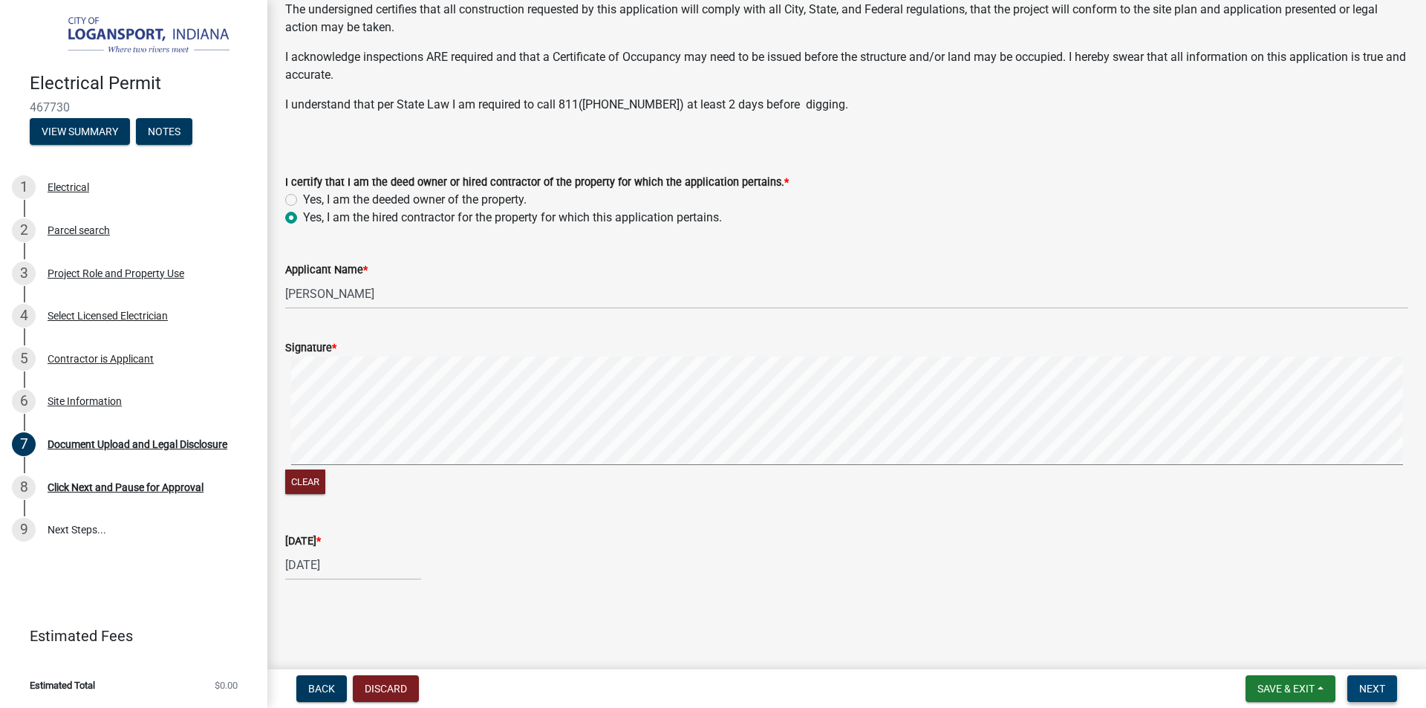
click at [1379, 687] on span "Next" at bounding box center [1372, 688] width 26 height 12
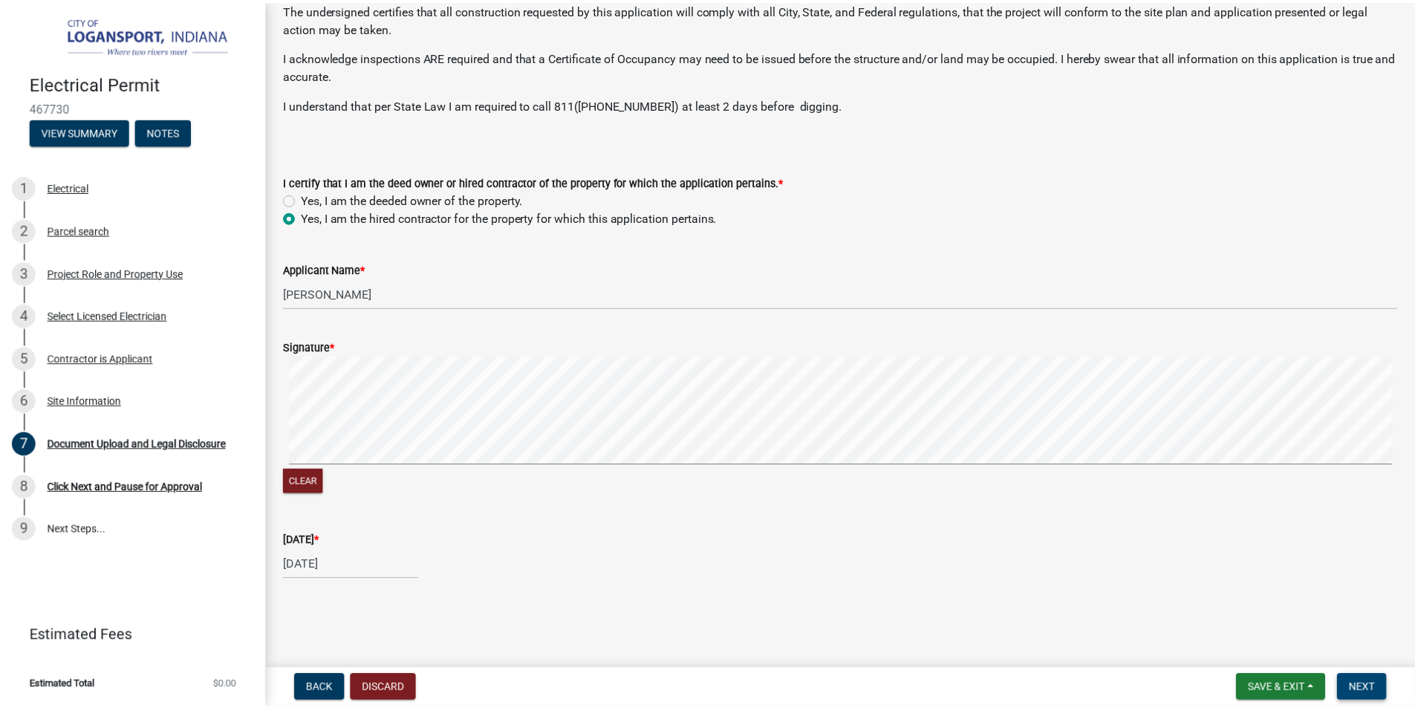
scroll to position [0, 0]
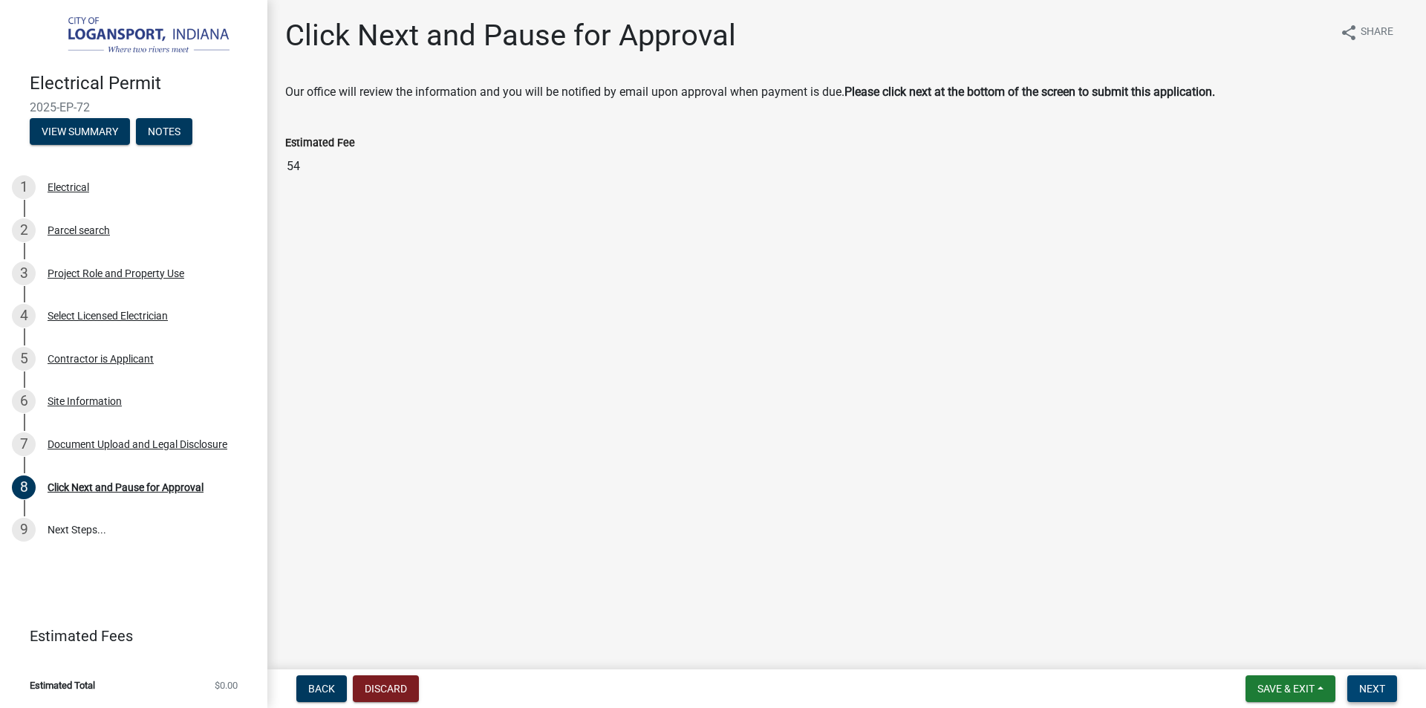
click at [1365, 689] on span "Next" at bounding box center [1372, 688] width 26 height 12
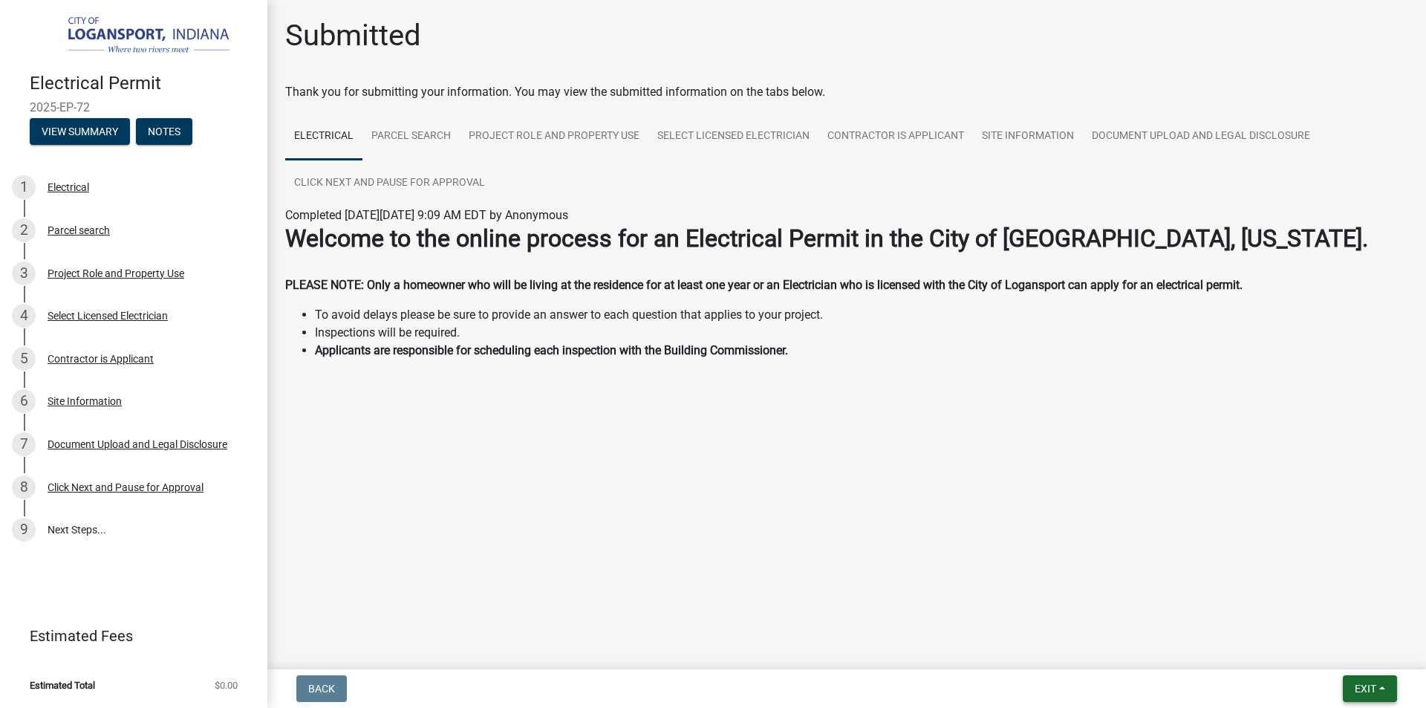
click at [1362, 691] on span "Exit" at bounding box center [1366, 688] width 22 height 12
click at [1327, 651] on button "Save & Exit" at bounding box center [1337, 650] width 119 height 36
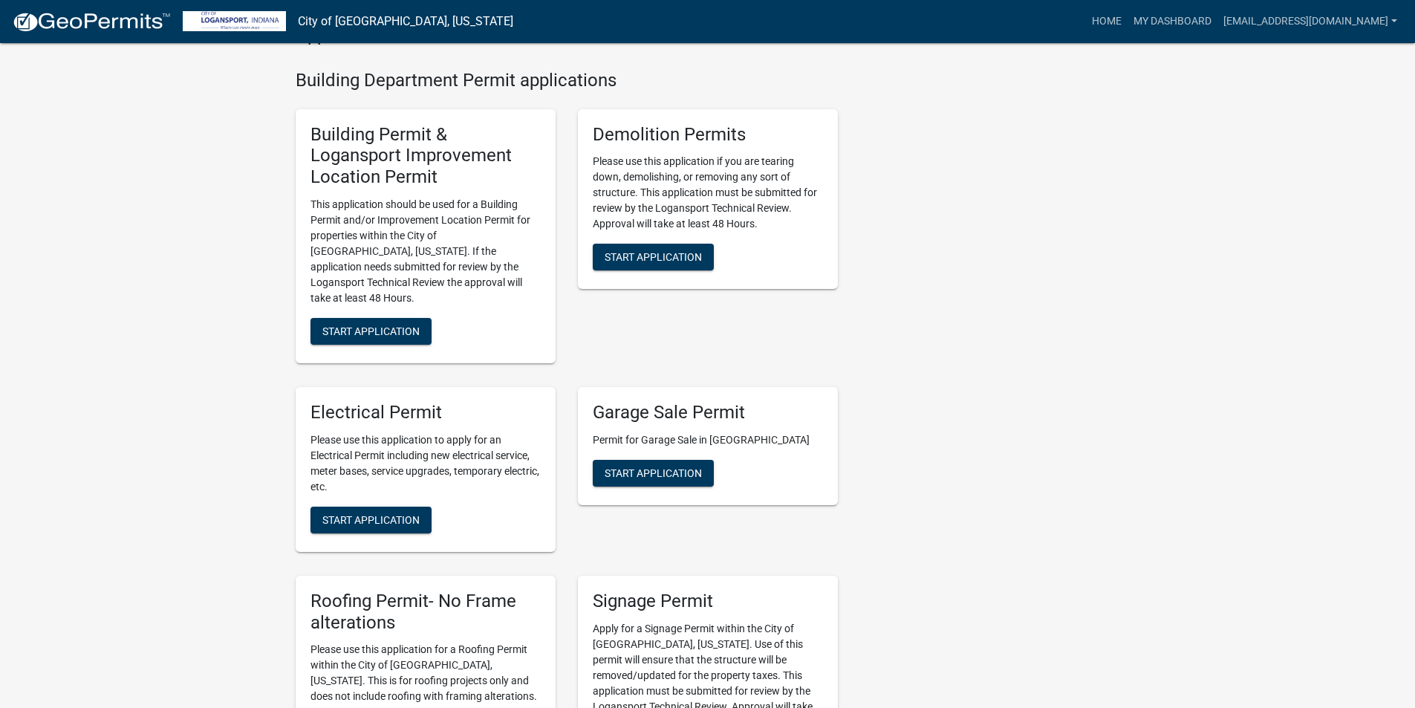
scroll to position [619, 0]
